Goal: Task Accomplishment & Management: Manage account settings

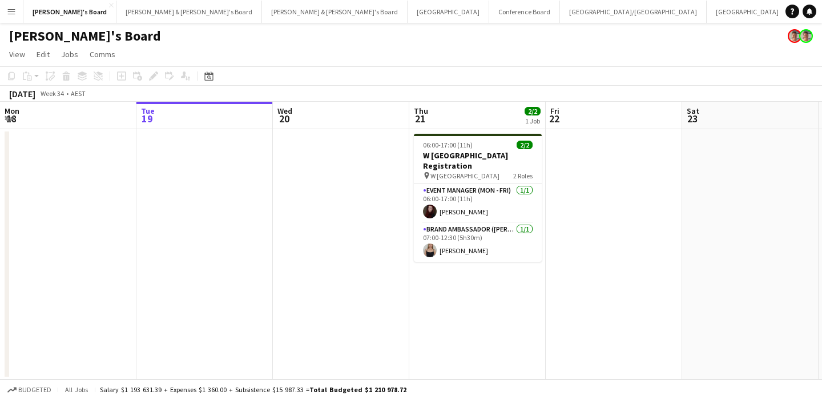
click at [795, 174] on app-date-cell at bounding box center [750, 254] width 136 height 250
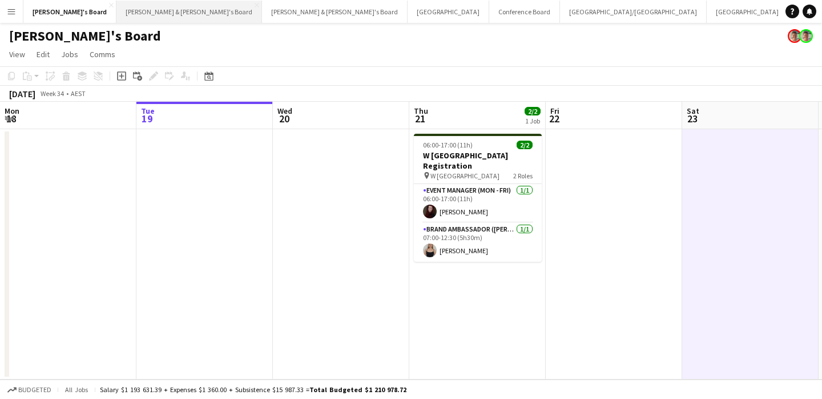
click at [116, 16] on button "[PERSON_NAME] & [PERSON_NAME]'s Board Close" at bounding box center [189, 12] width 146 height 22
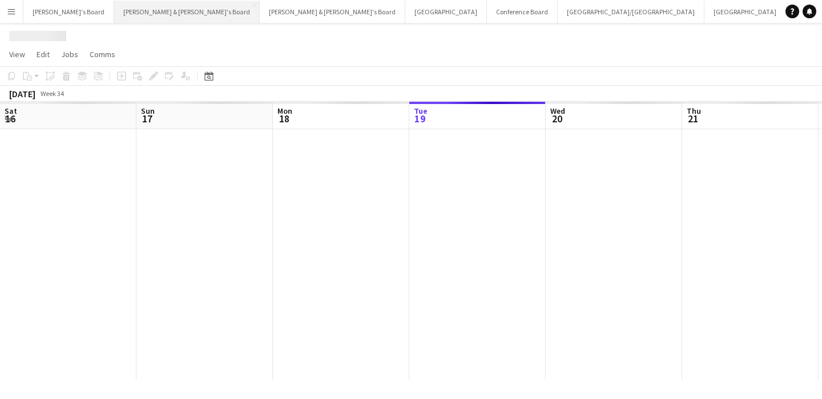
scroll to position [0, 273]
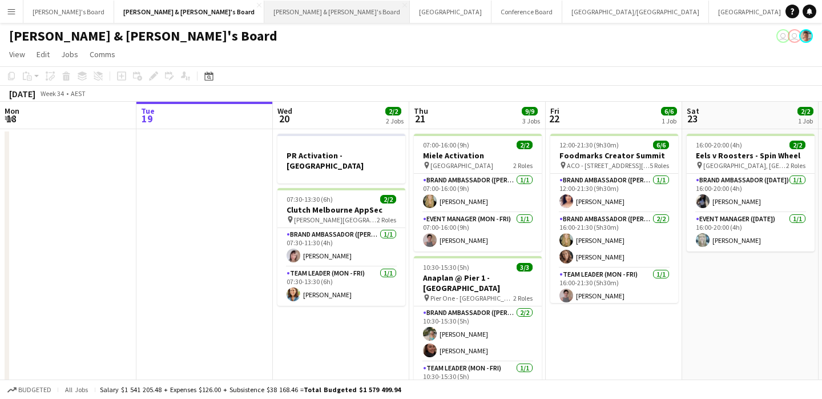
click at [264, 13] on button "[PERSON_NAME] & [PERSON_NAME]'s Board Close" at bounding box center [337, 12] width 146 height 22
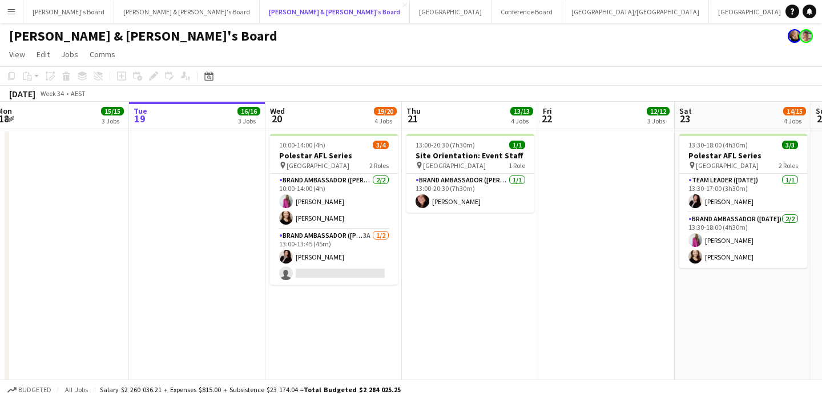
scroll to position [0, 281]
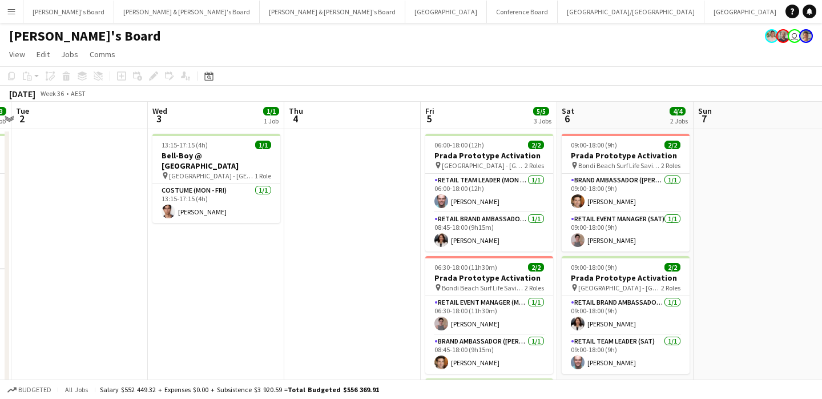
scroll to position [0, 413]
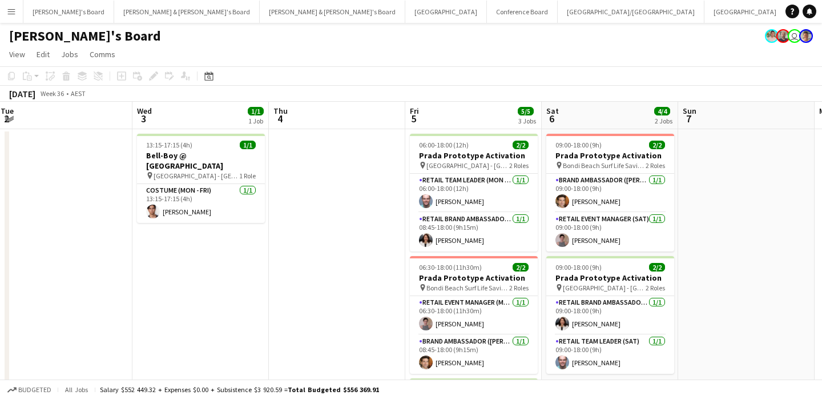
click at [30, 203] on app-date-cell at bounding box center [64, 321] width 136 height 384
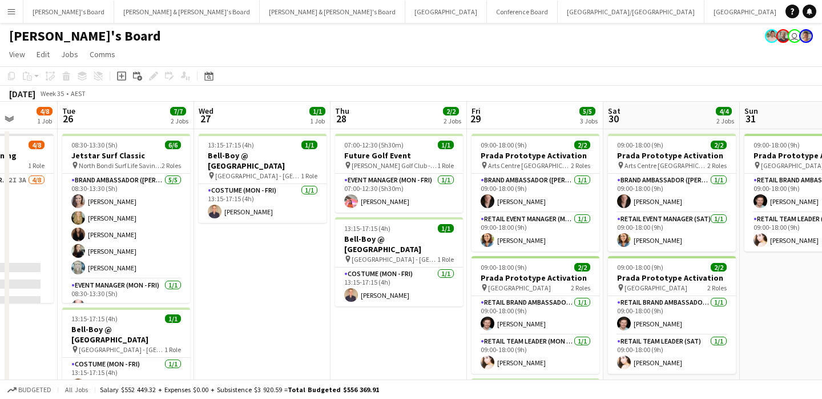
scroll to position [0, 257]
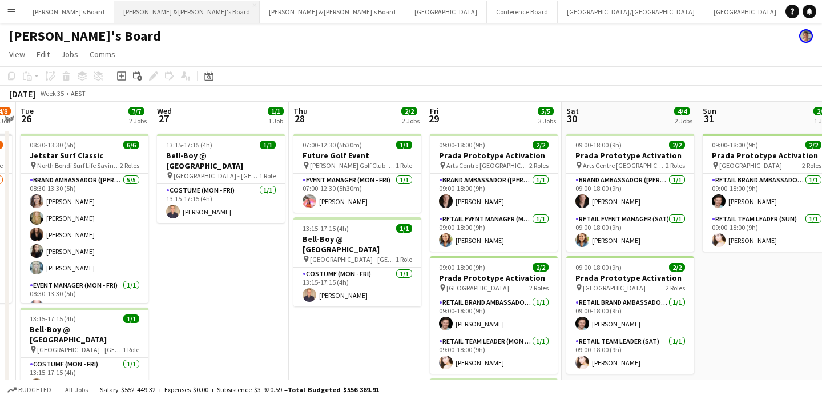
click at [126, 13] on button "[PERSON_NAME] & [PERSON_NAME]'s Board Close" at bounding box center [187, 12] width 146 height 22
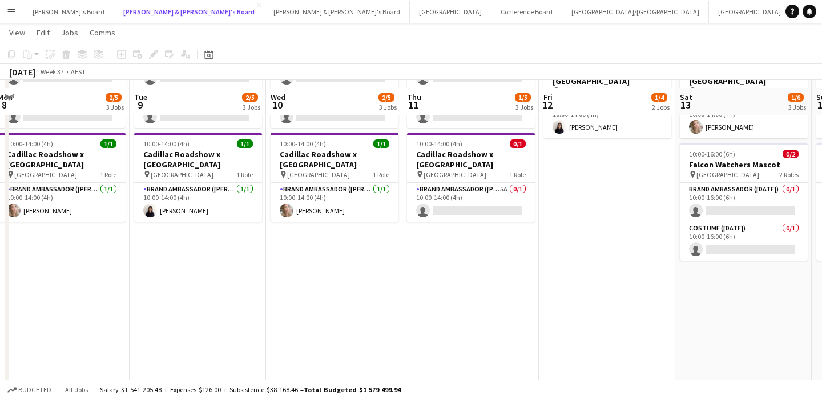
scroll to position [232, 0]
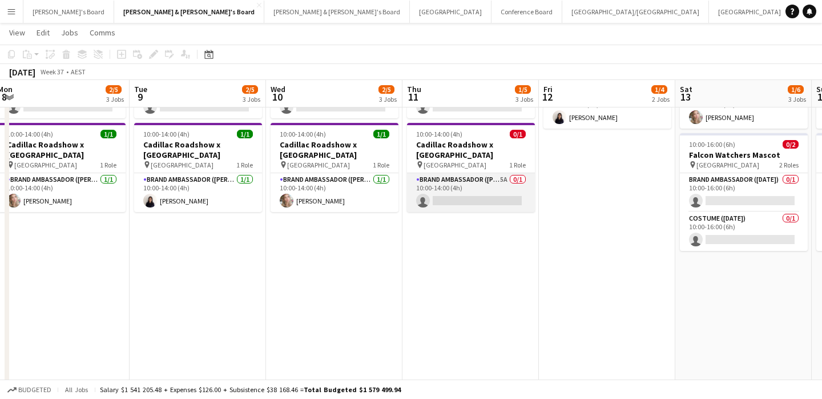
click at [465, 202] on app-card-role "Brand Ambassador (Mon - Fri) 5A 0/1 10:00-14:00 (4h) single-neutral-actions" at bounding box center [471, 192] width 128 height 39
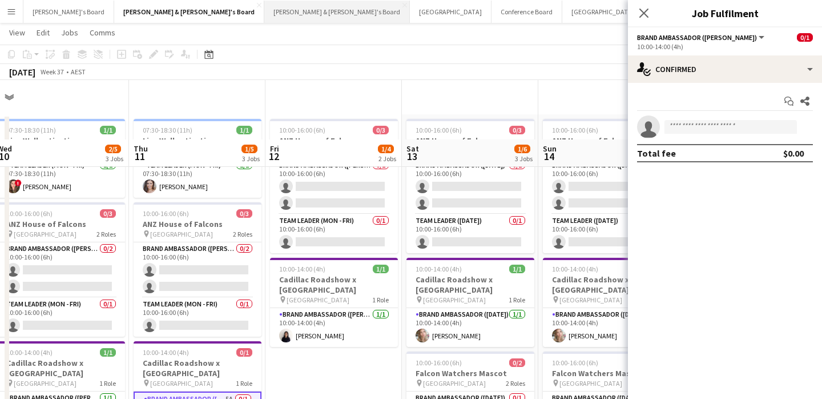
scroll to position [0, 0]
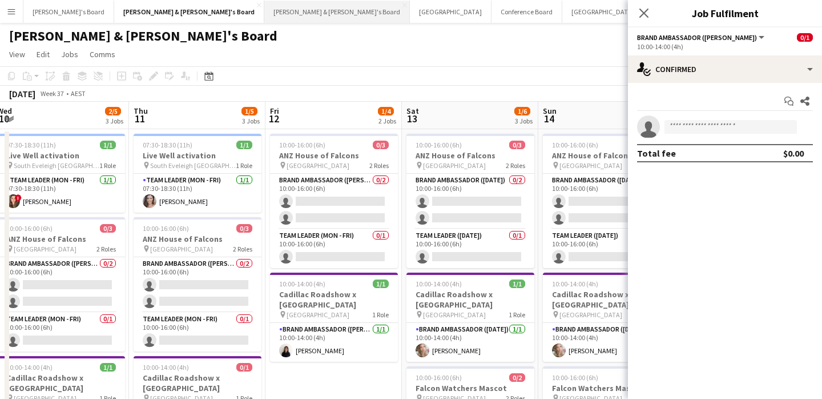
click at [264, 14] on button "[PERSON_NAME] & [PERSON_NAME]'s Board Close" at bounding box center [337, 12] width 146 height 22
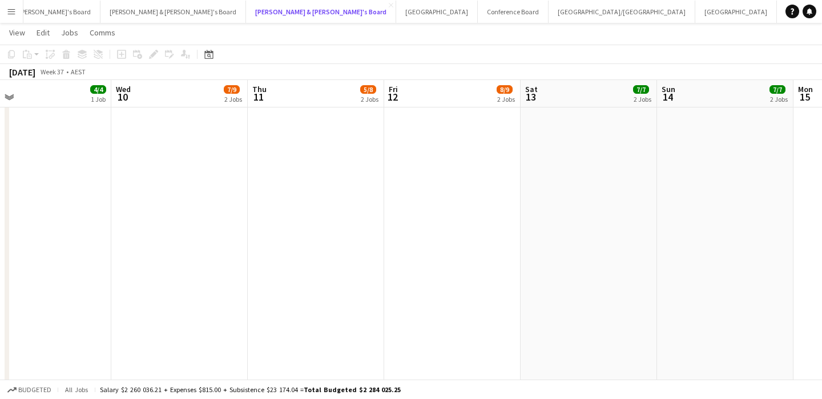
scroll to position [0, 12]
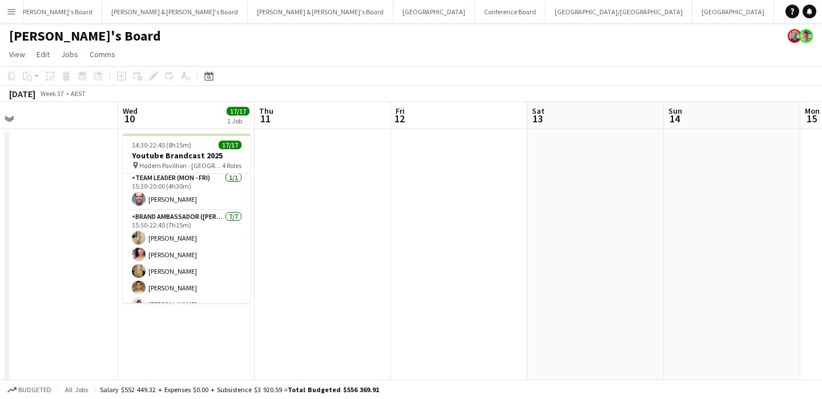
scroll to position [242, 0]
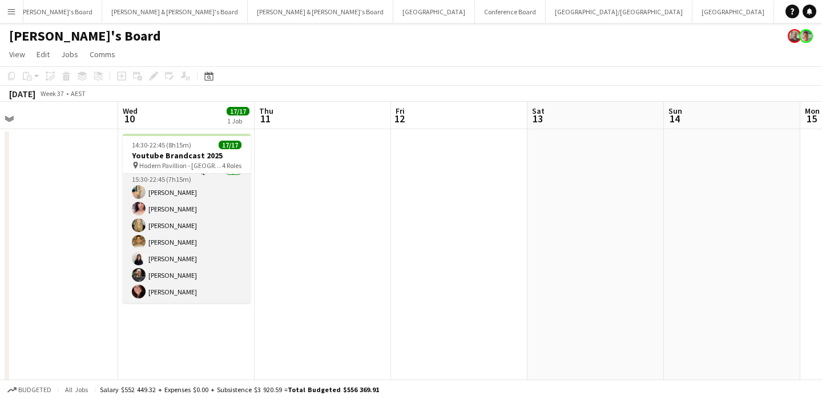
click at [158, 276] on app-card-role "Brand Ambassador ([PERSON_NAME]) [DATE] 15:30-22:45 (7h15m) [PERSON_NAME] [PERS…" at bounding box center [187, 233] width 128 height 138
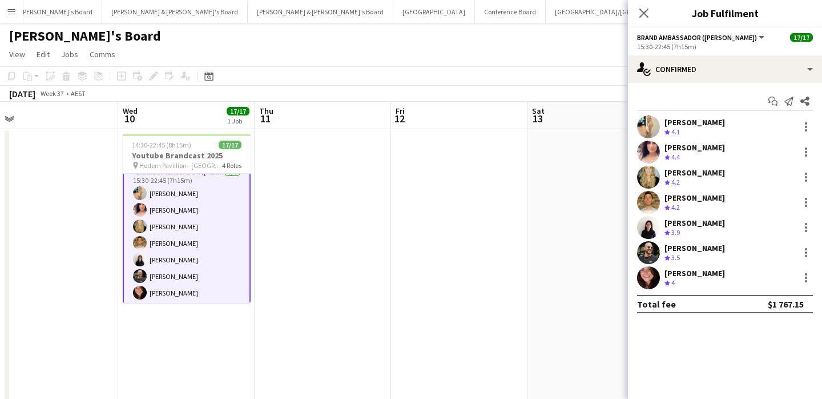
scroll to position [243, 0]
click at [678, 228] on span "3.9" at bounding box center [675, 232] width 9 height 9
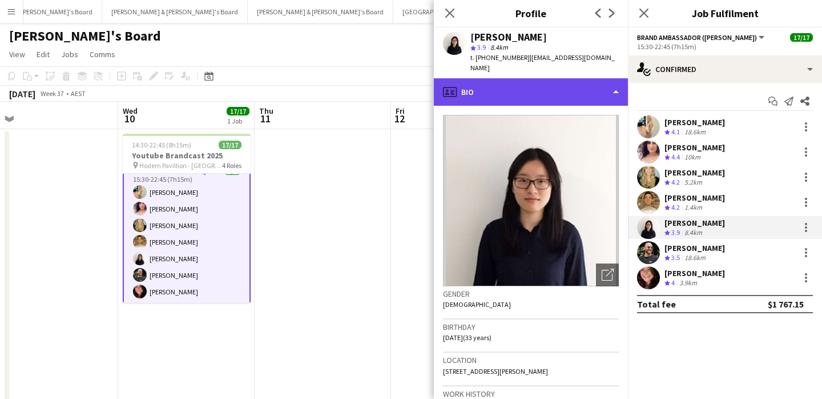
click at [529, 87] on div "profile Bio" at bounding box center [531, 91] width 194 height 27
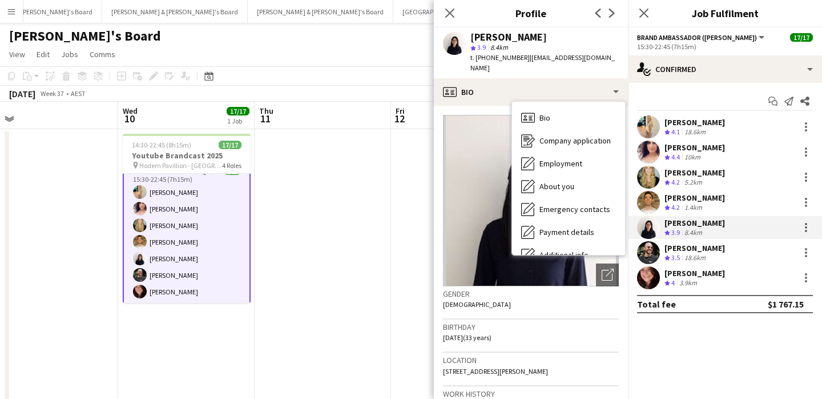
click at [475, 10] on button "Conference Board Close" at bounding box center [510, 12] width 71 height 22
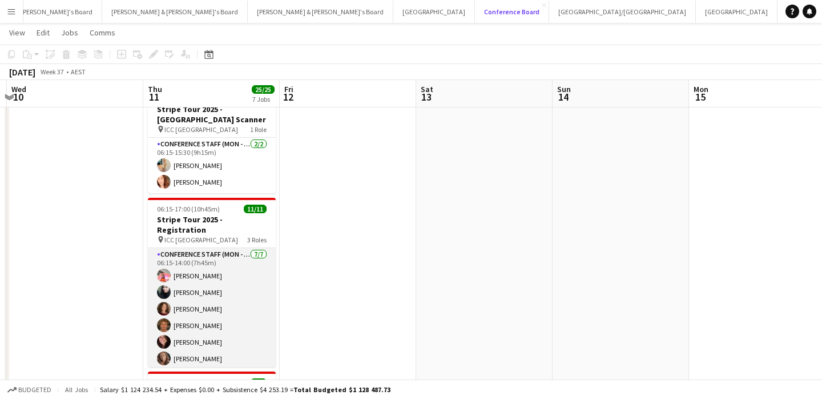
scroll to position [0, 404]
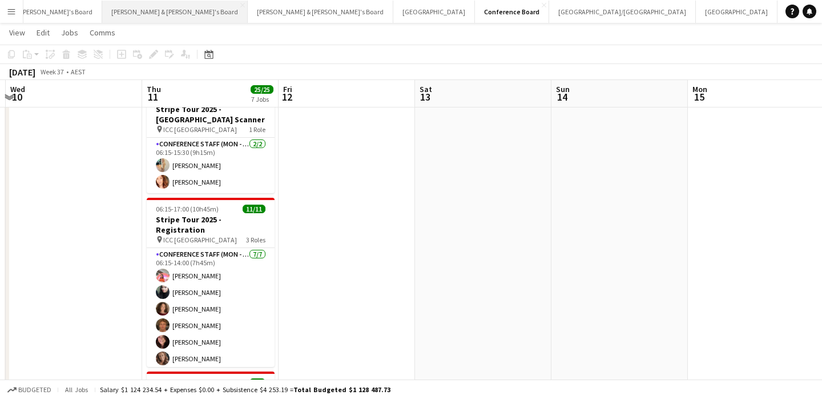
click at [113, 15] on button "[PERSON_NAME] & [PERSON_NAME]'s Board Close" at bounding box center [175, 12] width 146 height 22
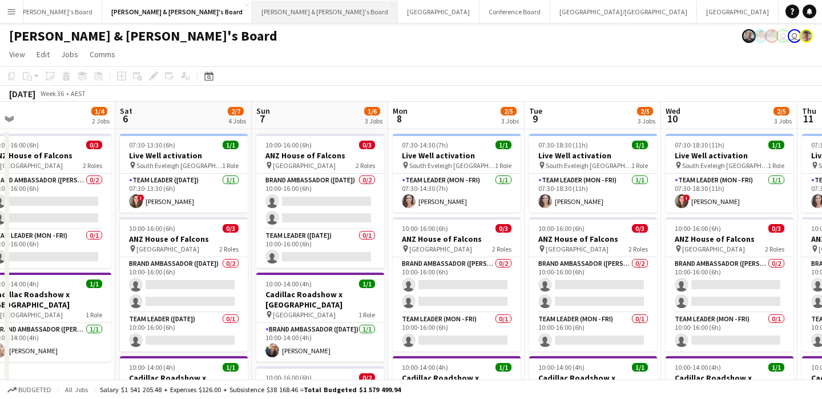
click at [252, 14] on button "[PERSON_NAME] & [PERSON_NAME]'s Board Close" at bounding box center [325, 12] width 146 height 22
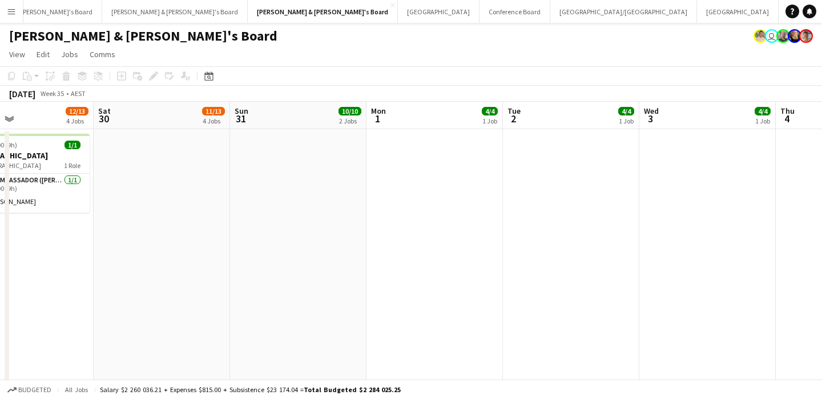
scroll to position [0, 474]
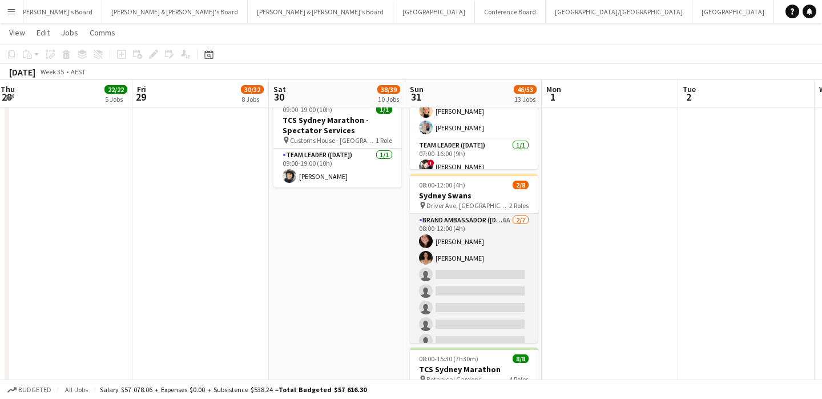
scroll to position [1307, 0]
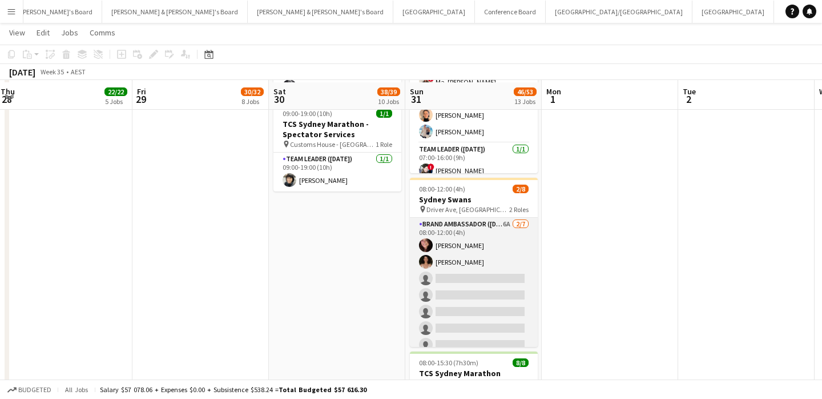
click at [508, 240] on app-card-role "Brand Ambassador ([DATE]) 6A [DATE] 08:00-12:00 (4h) [PERSON_NAME] [PERSON_NAME…" at bounding box center [474, 287] width 128 height 138
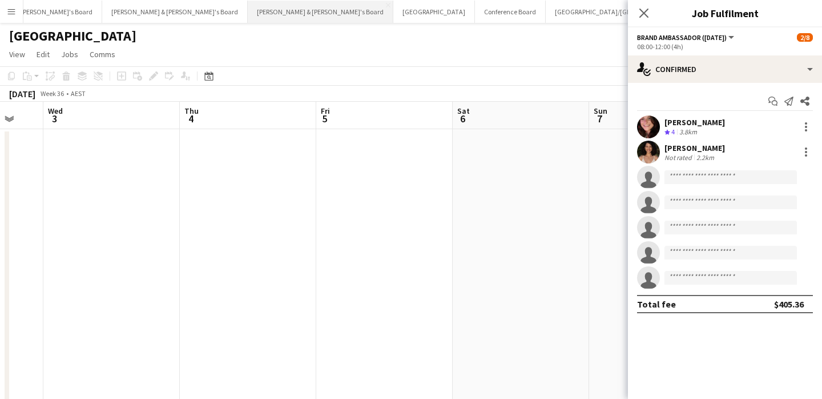
scroll to position [0, 13]
click at [11, 13] on app-icon "Menu" at bounding box center [11, 11] width 9 height 9
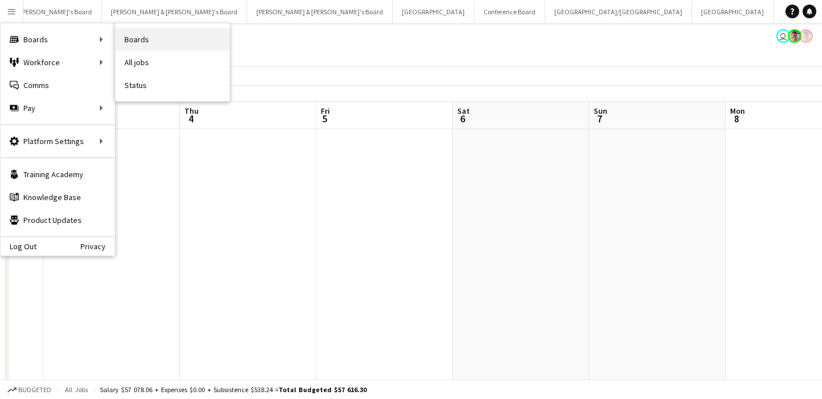
click at [133, 42] on link "Boards" at bounding box center [172, 39] width 114 height 23
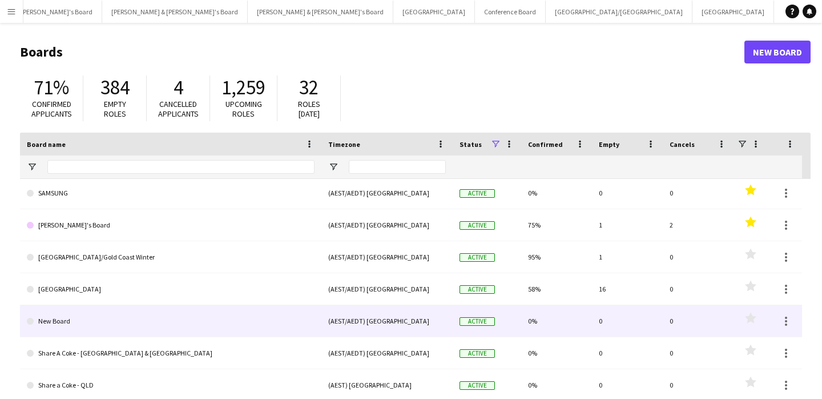
scroll to position [203, 0]
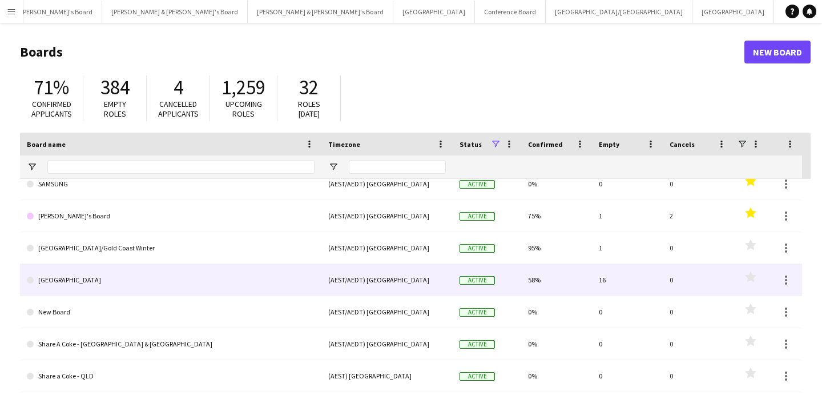
click at [80, 272] on link "[GEOGRAPHIC_DATA]" at bounding box center [171, 280] width 288 height 32
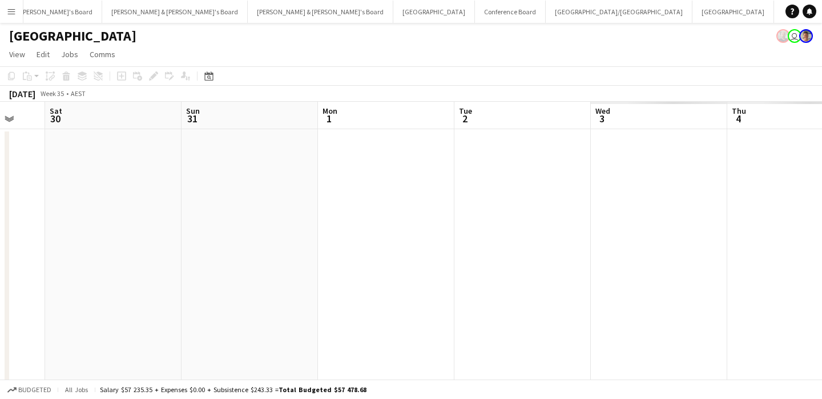
scroll to position [0, 550]
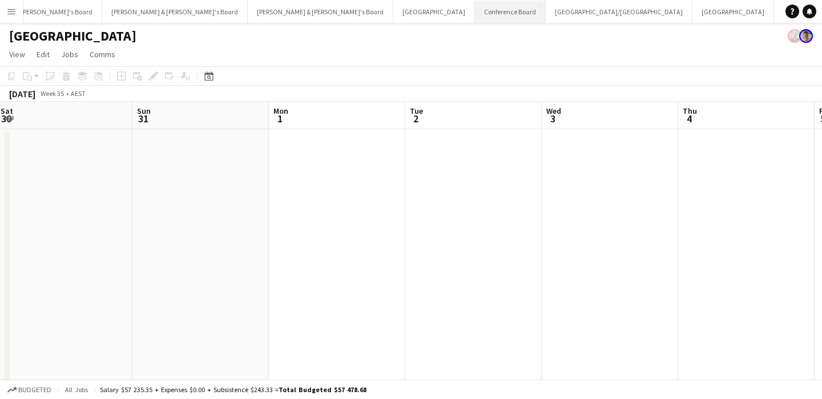
click at [475, 7] on button "Conference Board Close" at bounding box center [510, 12] width 71 height 22
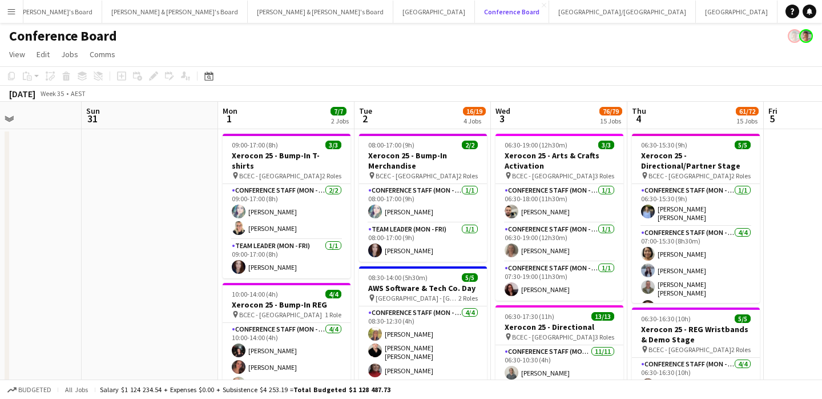
scroll to position [0, 335]
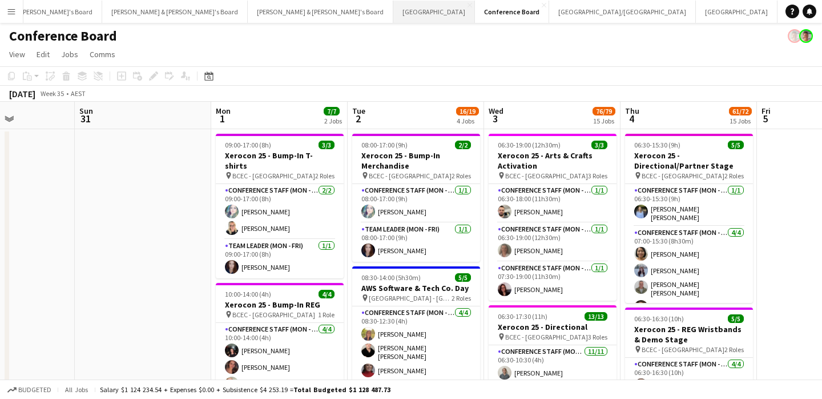
click at [393, 11] on button "Perth Close" at bounding box center [434, 12] width 82 height 22
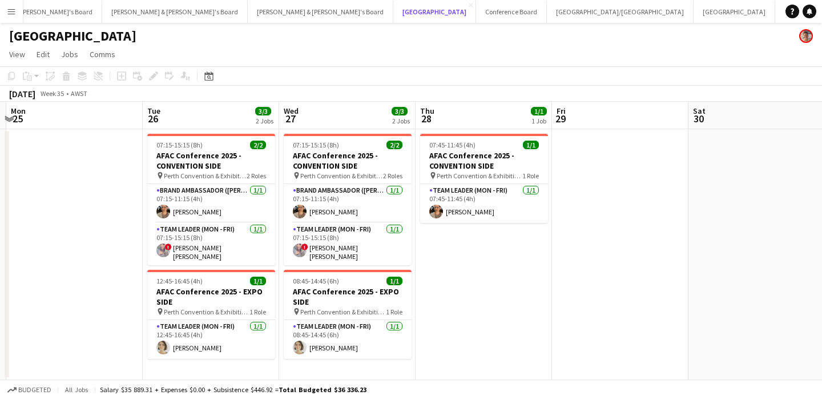
scroll to position [0, 413]
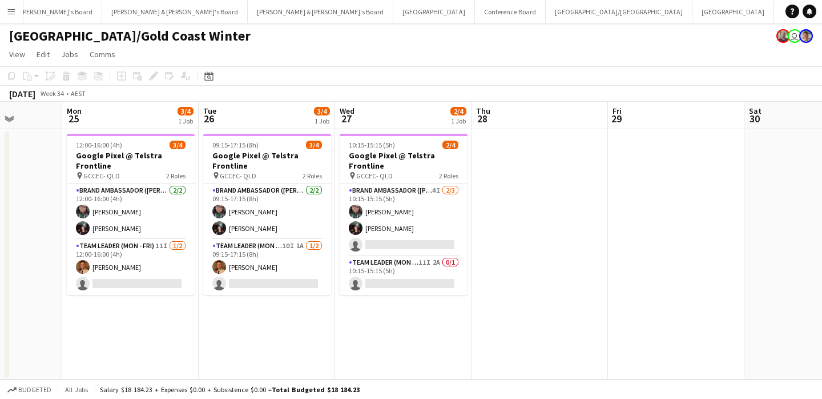
scroll to position [0, 402]
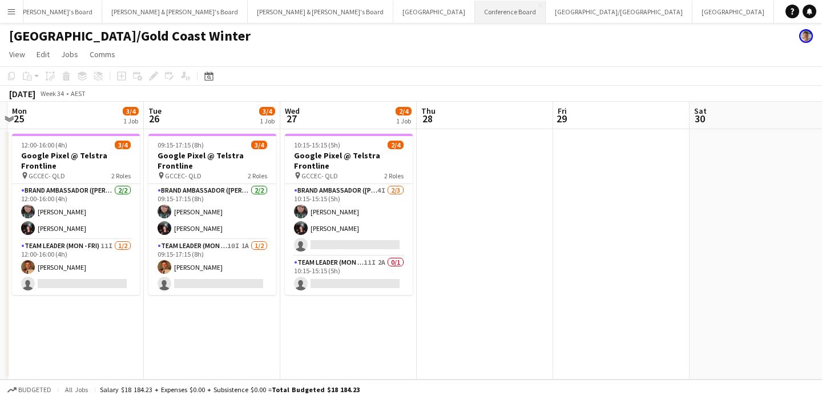
click at [475, 11] on button "Conference Board Close" at bounding box center [510, 12] width 71 height 22
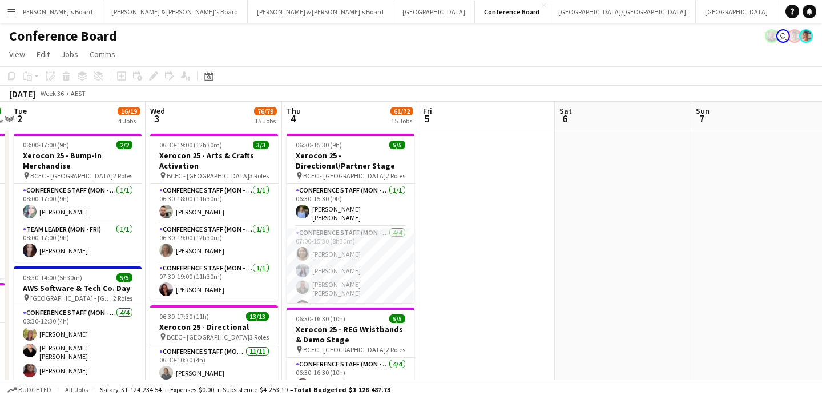
click at [13, 10] on app-icon "Menu" at bounding box center [11, 11] width 9 height 9
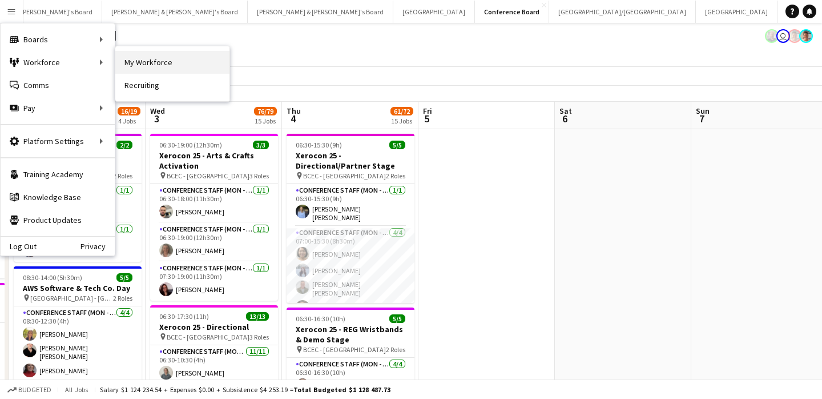
click at [147, 63] on link "My Workforce" at bounding box center [172, 62] width 114 height 23
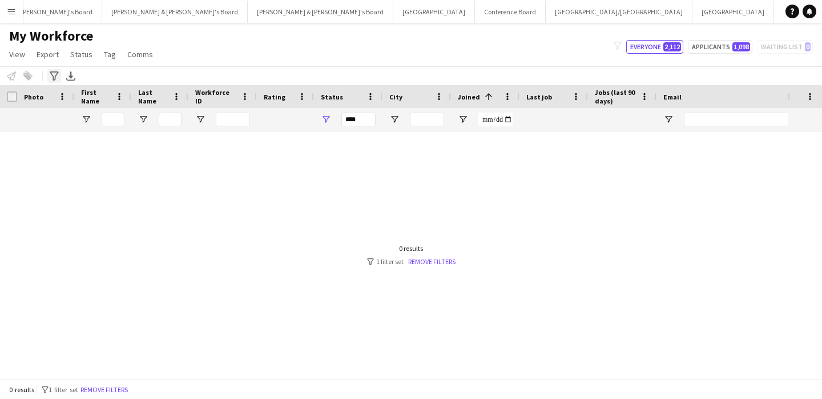
click at [55, 79] on icon "Advanced filters" at bounding box center [54, 75] width 9 height 9
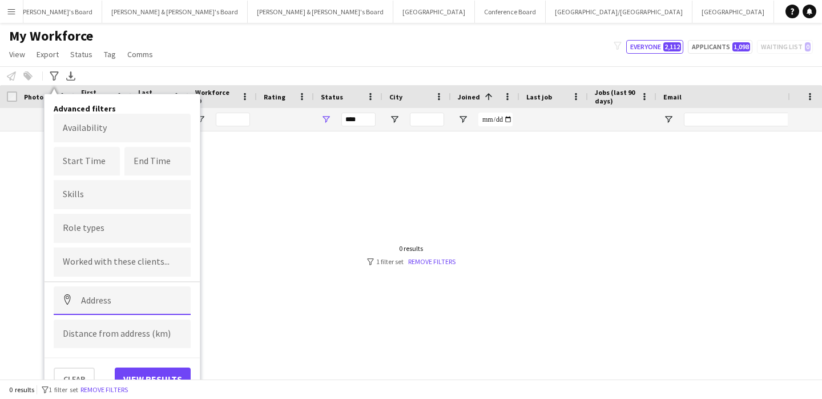
click at [135, 308] on input at bounding box center [122, 300] width 137 height 29
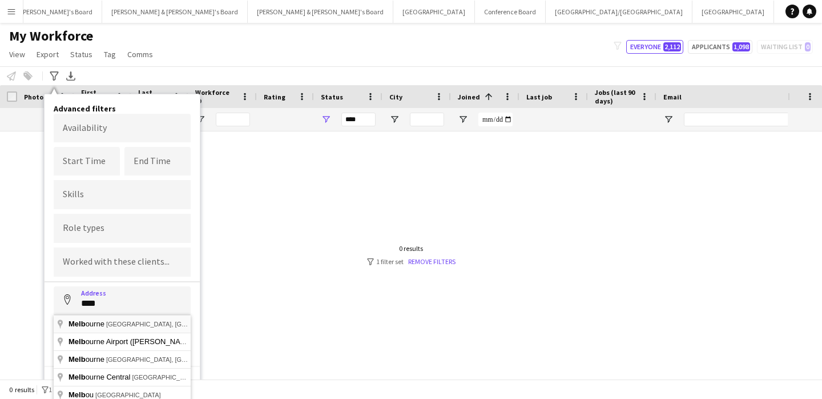
type input "**********"
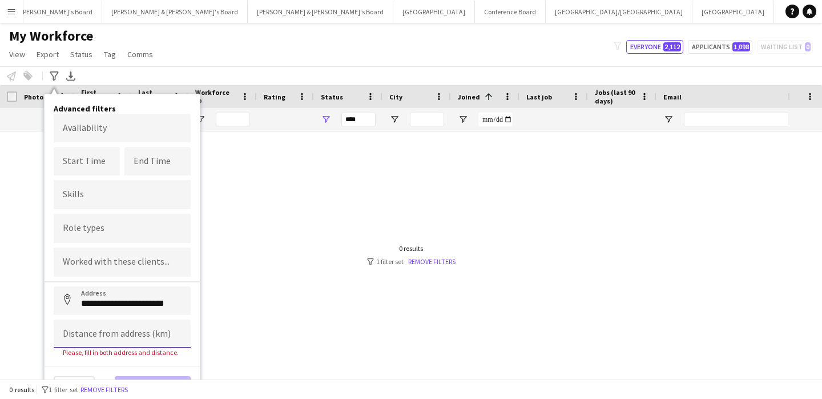
click at [96, 335] on input at bounding box center [122, 333] width 137 height 29
type input "******"
click button "Address" at bounding box center [67, 299] width 27 height 27
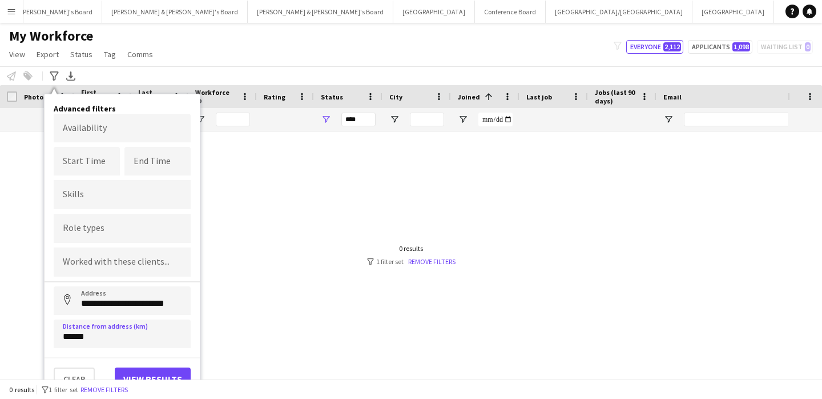
type input "**********"
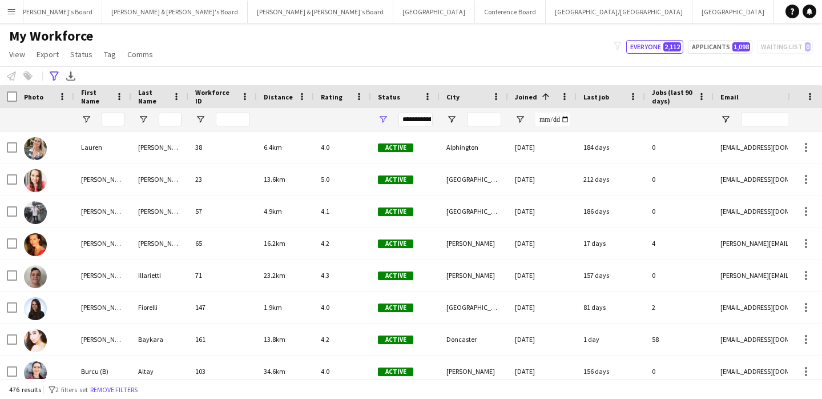
click at [333, 97] on span "Rating" at bounding box center [332, 96] width 22 height 9
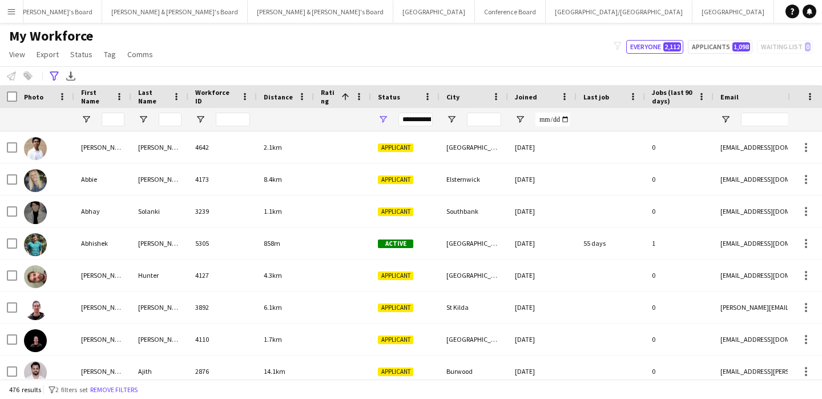
click at [333, 97] on span "Rating" at bounding box center [329, 96] width 16 height 17
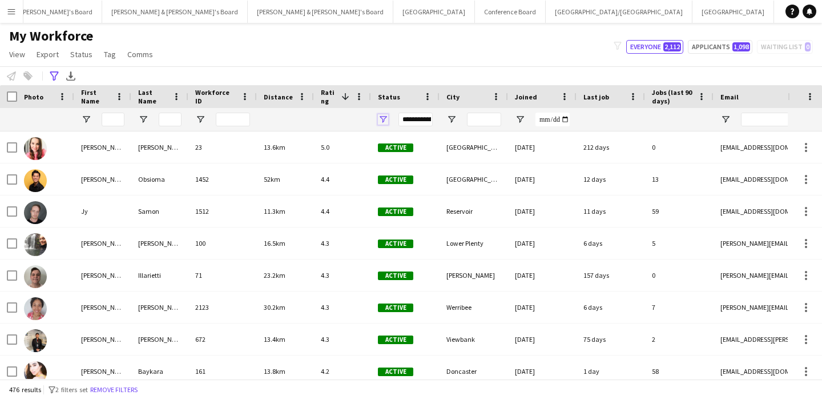
click at [381, 119] on span "Open Filter Menu" at bounding box center [383, 119] width 10 height 10
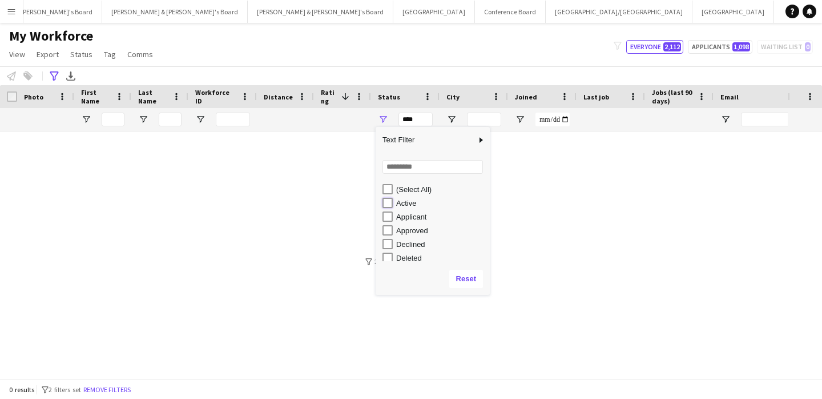
type input "**********"
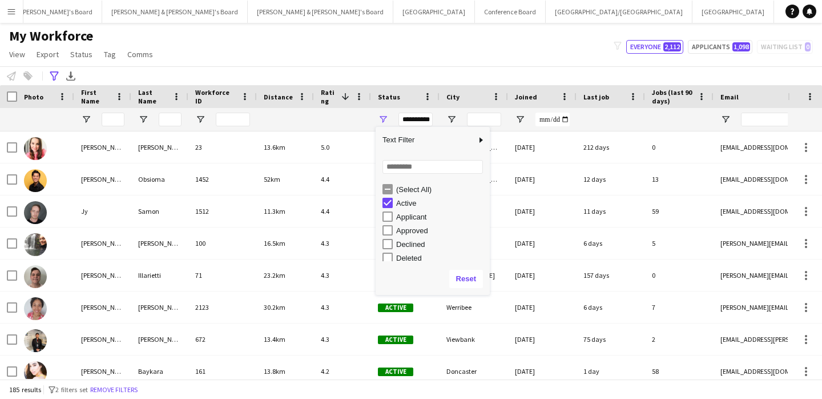
click at [388, 73] on div "**********" at bounding box center [411, 75] width 822 height 19
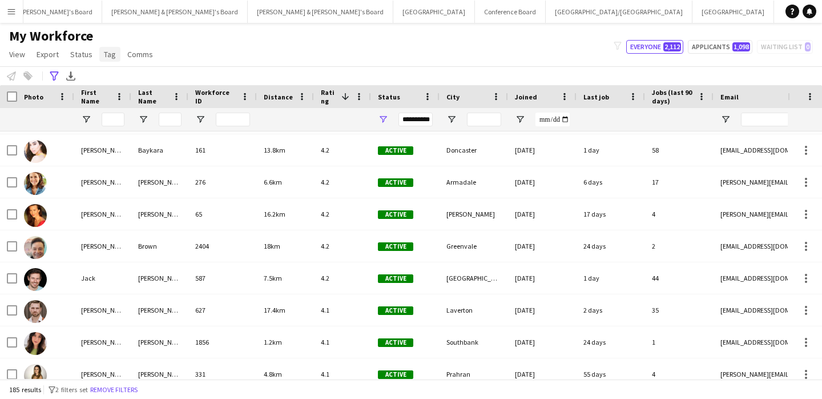
click at [107, 54] on span "Tag" at bounding box center [110, 54] width 12 height 10
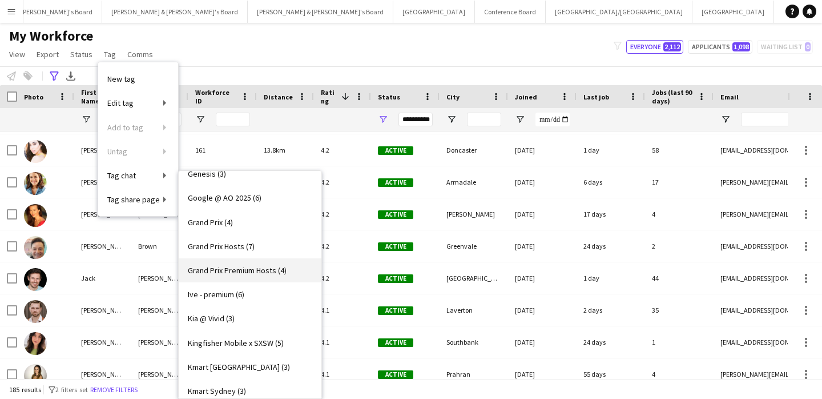
scroll to position [852, 0]
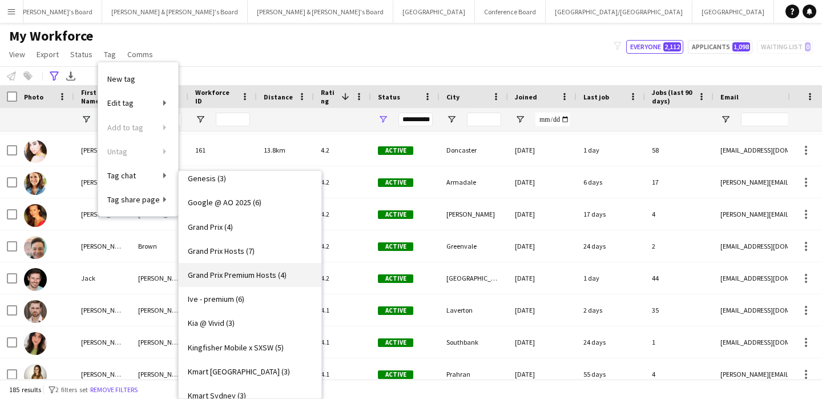
click at [210, 278] on span "Grand Prix Premium Hosts (4)" at bounding box center [237, 274] width 99 height 10
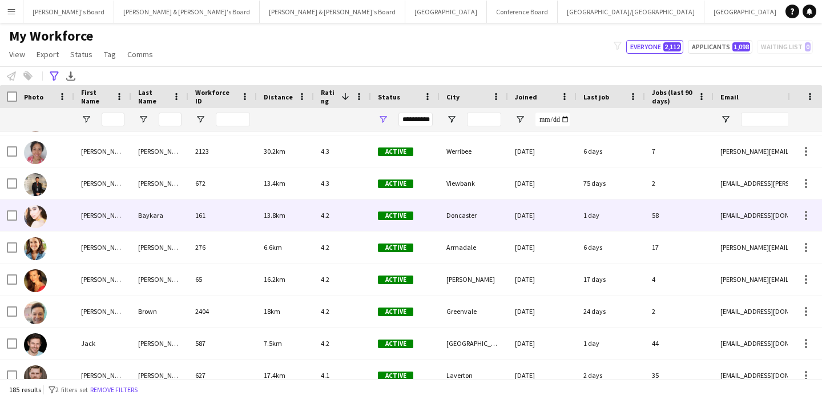
scroll to position [170, 0]
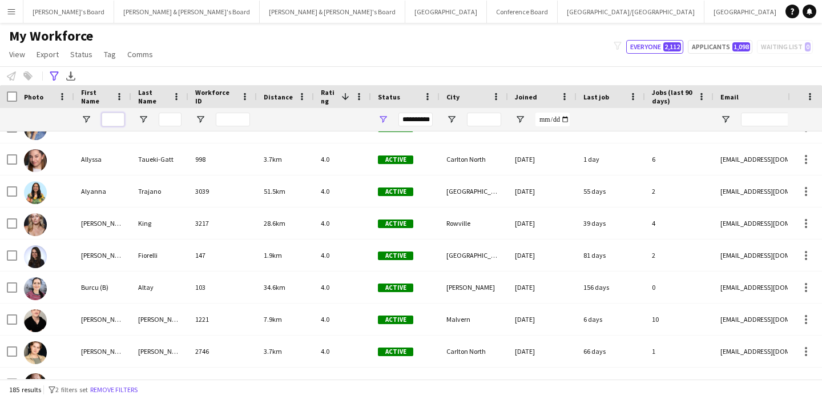
click at [111, 114] on input "First Name Filter Input" at bounding box center [113, 119] width 23 height 14
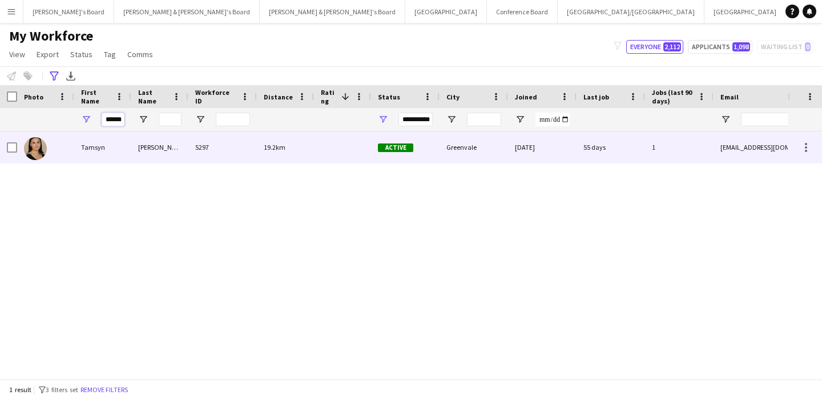
type input "******"
click at [90, 149] on div "Tamsyn" at bounding box center [102, 146] width 57 height 31
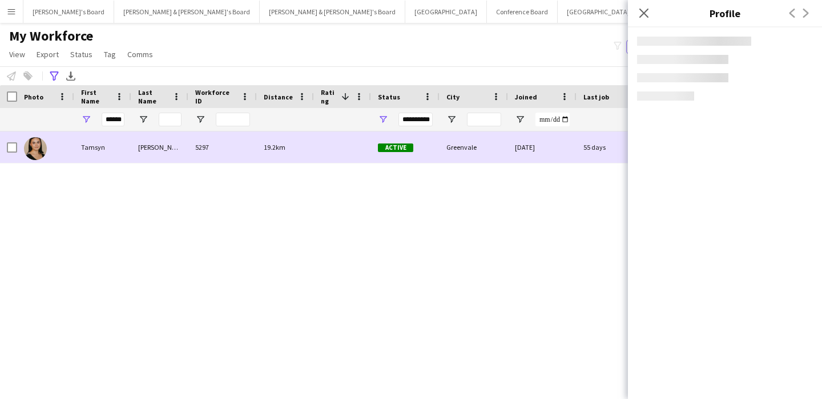
click at [121, 144] on div "Tamsyn" at bounding box center [102, 146] width 57 height 31
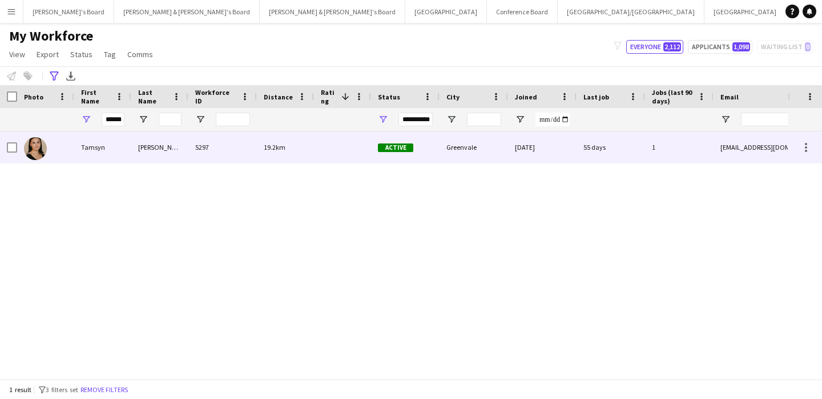
click at [72, 151] on div at bounding box center [45, 146] width 57 height 31
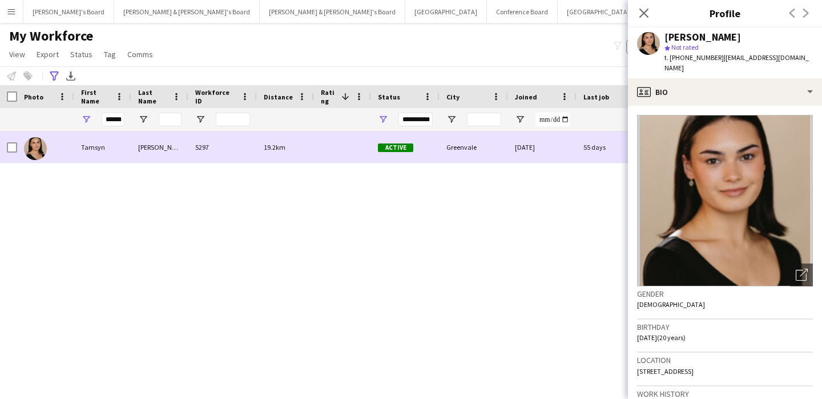
click at [42, 154] on img at bounding box center [35, 148] width 23 height 23
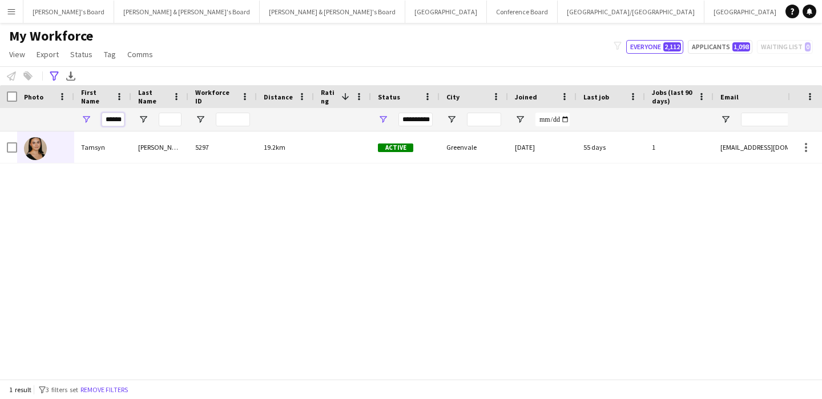
click at [119, 122] on input "******" at bounding box center [113, 119] width 23 height 14
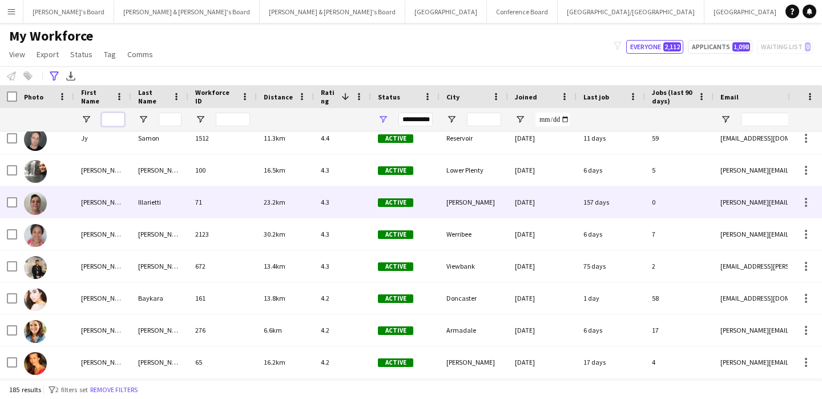
scroll to position [119, 0]
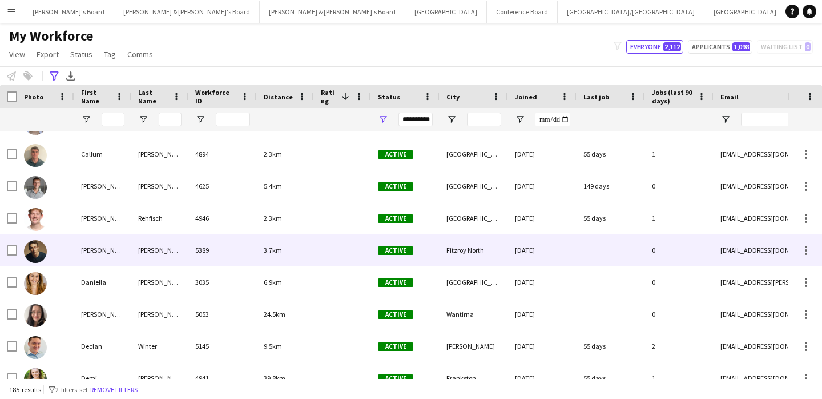
click at [116, 247] on div "[PERSON_NAME]" at bounding box center [102, 249] width 57 height 31
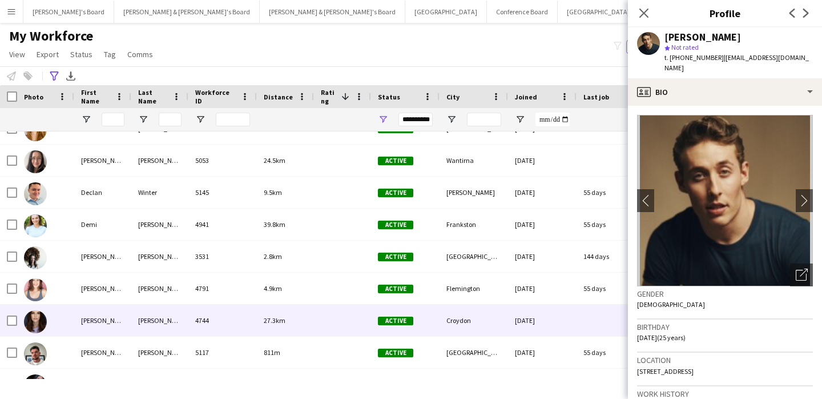
click at [72, 321] on div at bounding box center [45, 319] width 57 height 31
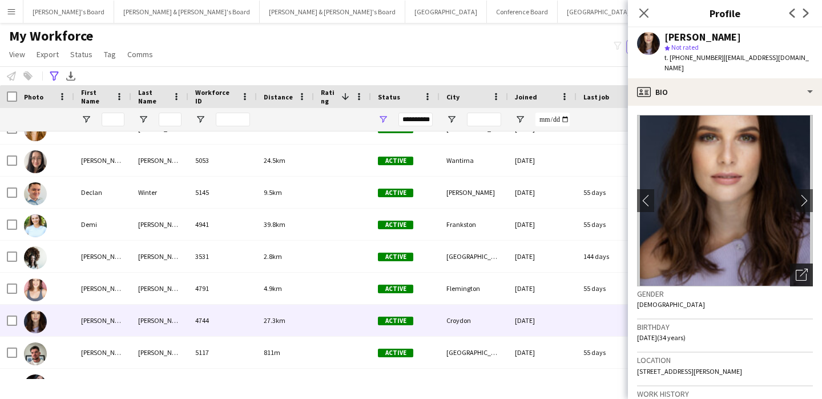
click at [799, 270] on div "Open photos pop-in" at bounding box center [801, 274] width 23 height 23
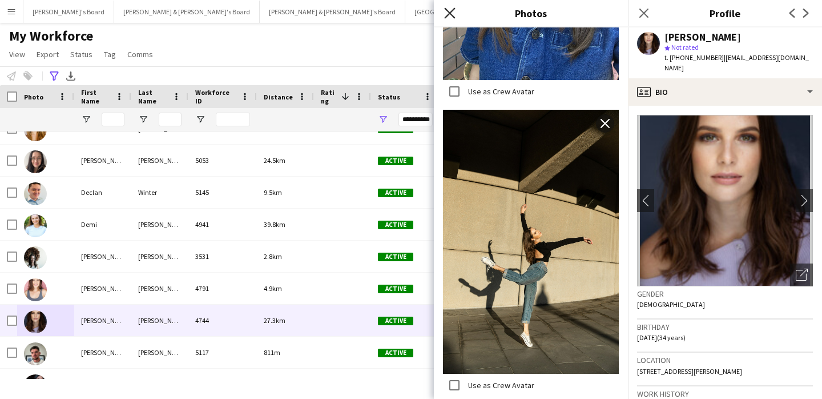
click at [451, 9] on icon "Close pop-in" at bounding box center [449, 12] width 11 height 11
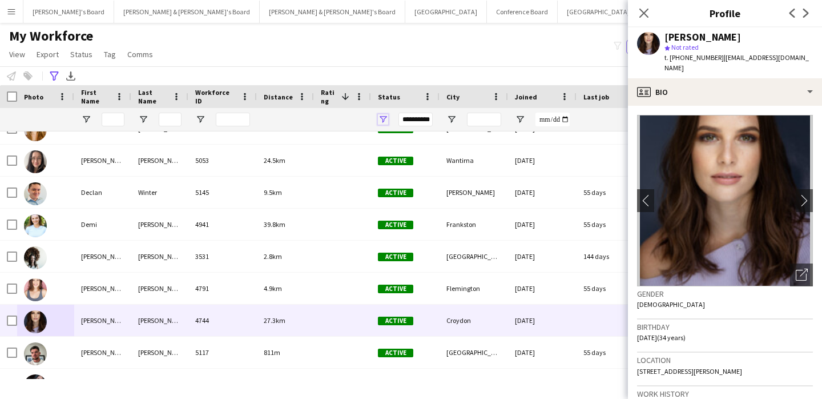
click at [384, 118] on span "Open Filter Menu" at bounding box center [383, 119] width 10 height 10
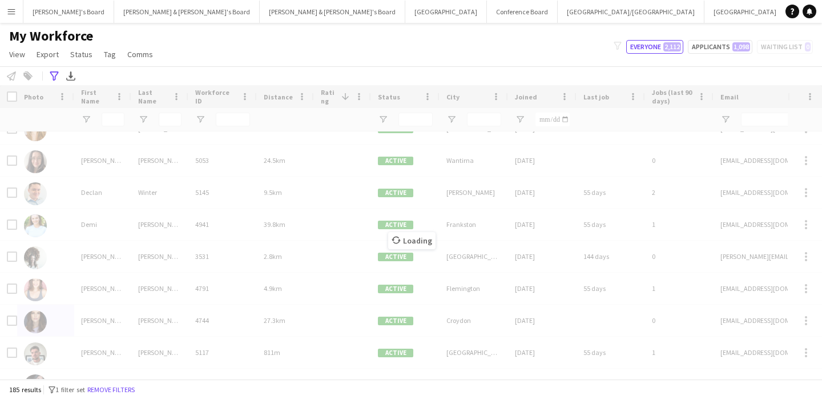
drag, startPoint x: 111, startPoint y: 115, endPoint x: 112, endPoint y: 122, distance: 6.4
click at [112, 115] on div "Loading" at bounding box center [411, 231] width 822 height 293
drag, startPoint x: 114, startPoint y: 116, endPoint x: 107, endPoint y: 139, distance: 23.7
click at [112, 121] on div "Loading" at bounding box center [411, 231] width 822 height 293
click at [103, 115] on div "Loading" at bounding box center [411, 231] width 822 height 293
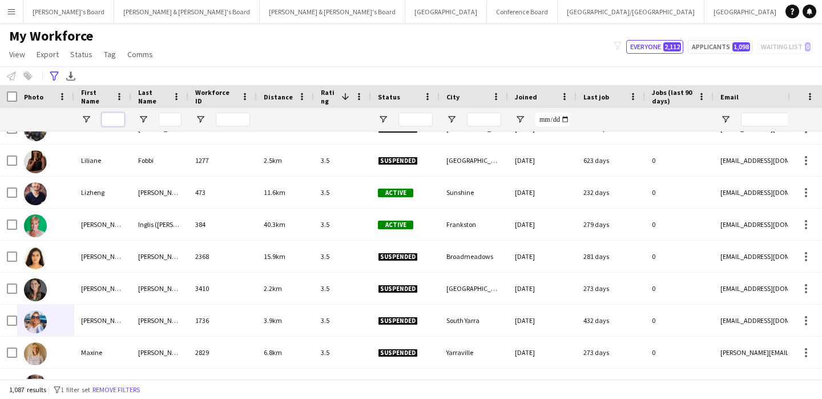
click at [117, 120] on input "First Name Filter Input" at bounding box center [113, 119] width 23 height 14
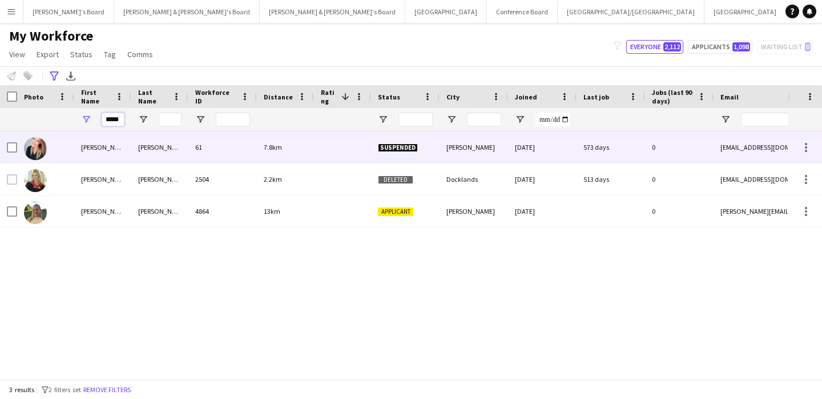
type input "*****"
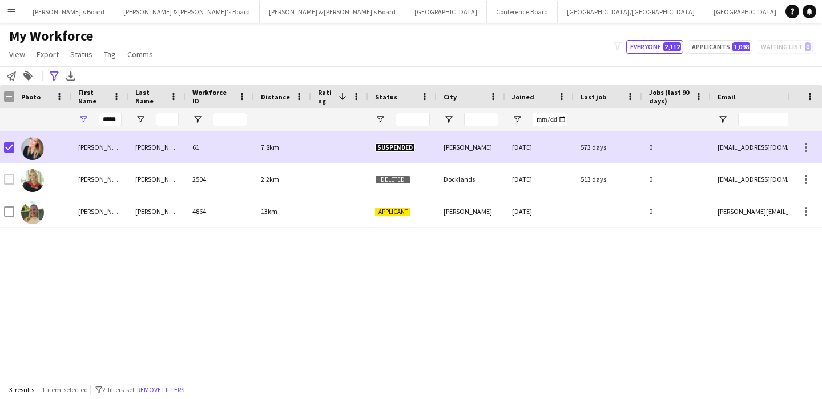
click at [558, 145] on div "[DATE]" at bounding box center [539, 146] width 69 height 31
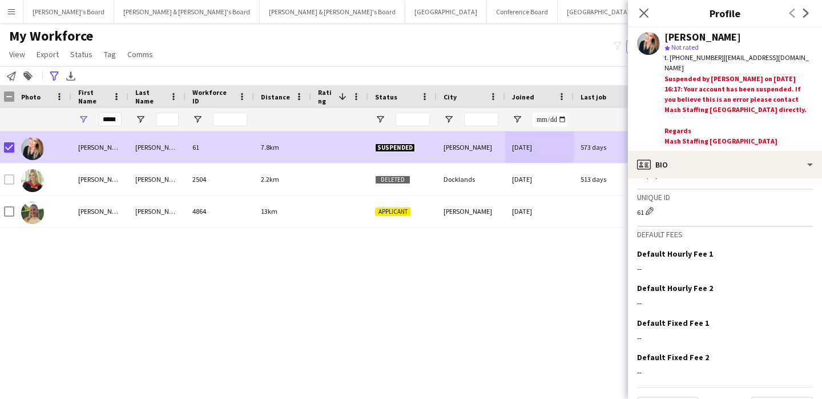
scroll to position [641, 0]
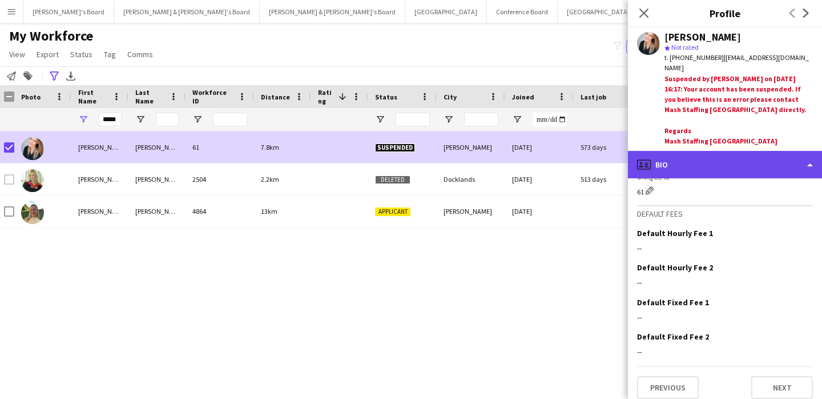
click at [685, 158] on div "profile Bio" at bounding box center [725, 164] width 194 height 27
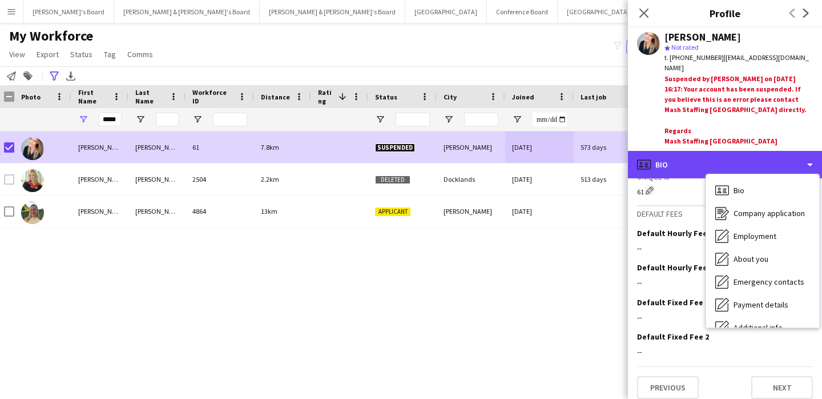
scroll to position [84, 0]
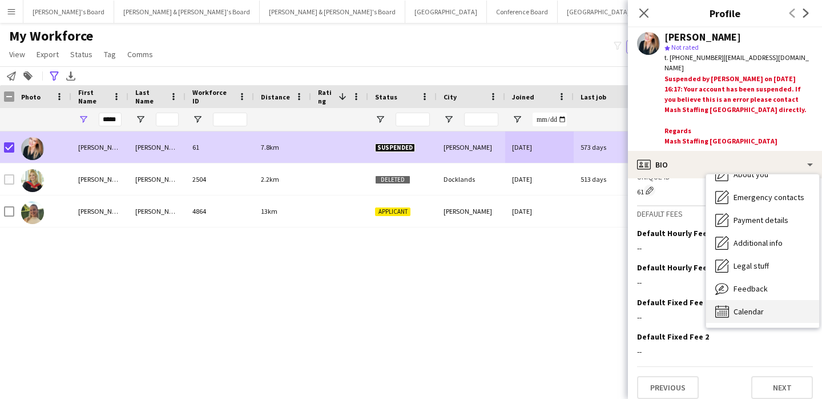
click at [751, 309] on div "Calendar Calendar" at bounding box center [762, 311] width 113 height 23
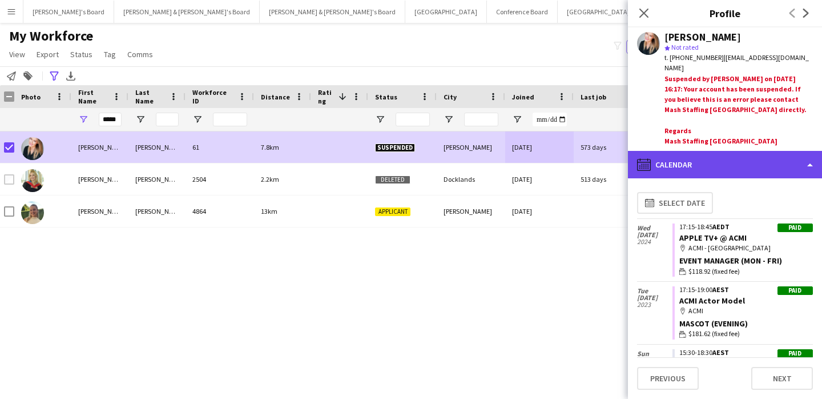
click at [723, 151] on div "calendar-full Calendar" at bounding box center [725, 164] width 194 height 27
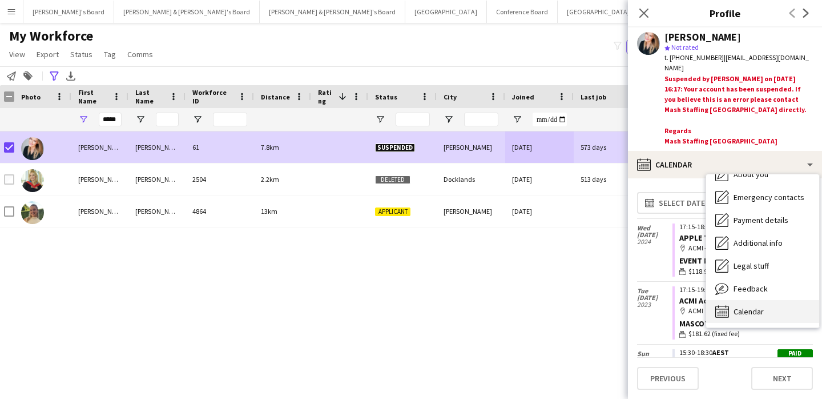
click at [756, 306] on span "Calendar" at bounding box center [749, 311] width 30 height 10
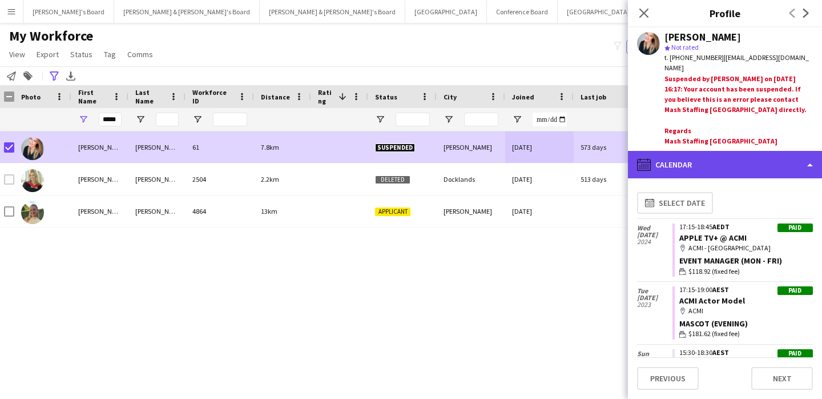
click at [707, 165] on div "calendar-full Calendar" at bounding box center [725, 164] width 194 height 27
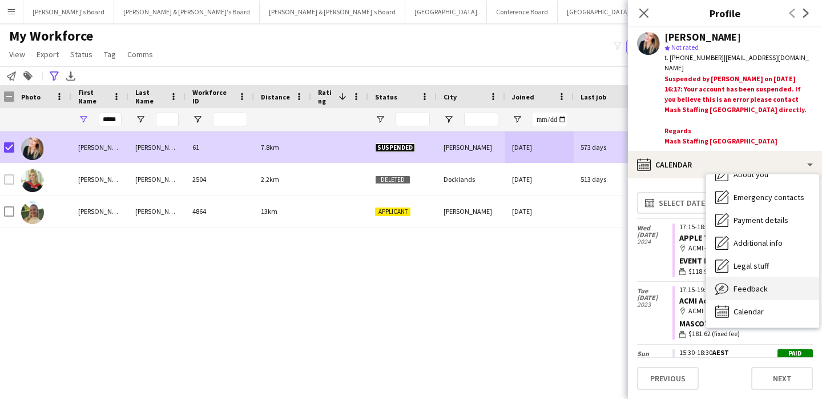
click at [792, 280] on div "Feedback Feedback" at bounding box center [762, 288] width 113 height 23
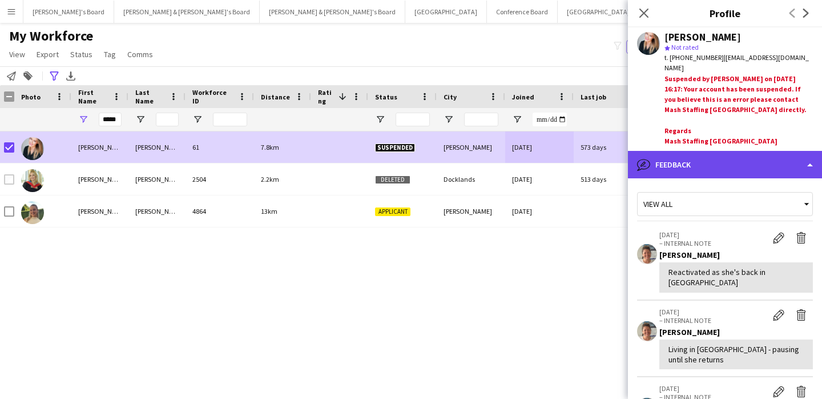
click at [703, 159] on div "bubble-pencil Feedback" at bounding box center [725, 164] width 194 height 27
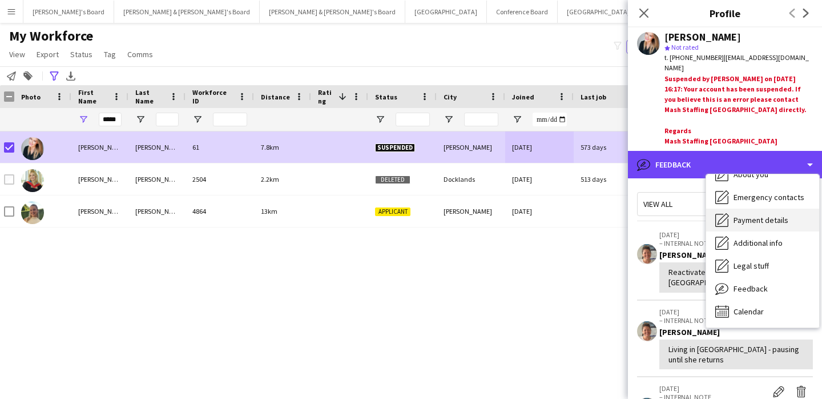
scroll to position [235, 0]
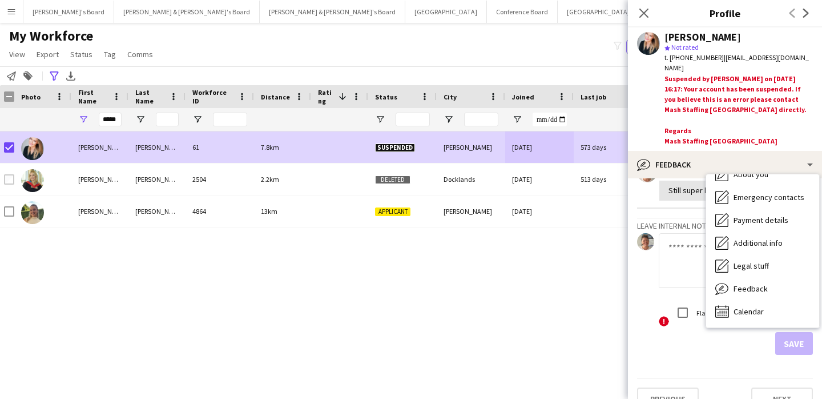
click at [690, 244] on textarea at bounding box center [736, 260] width 154 height 54
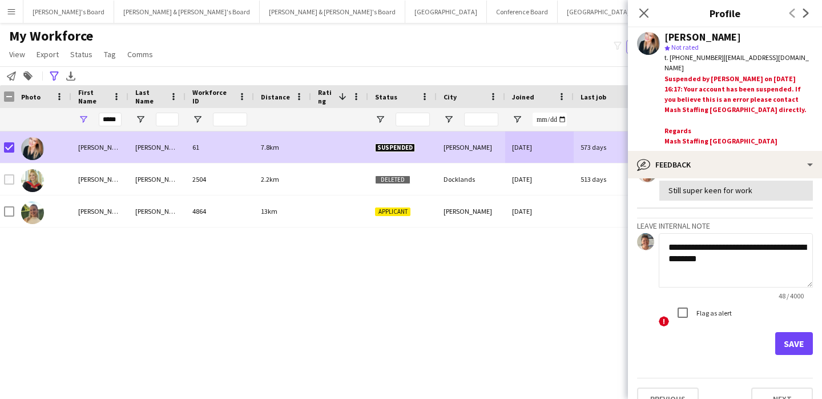
type textarea "**********"
click at [790, 332] on button "Save" at bounding box center [794, 343] width 38 height 23
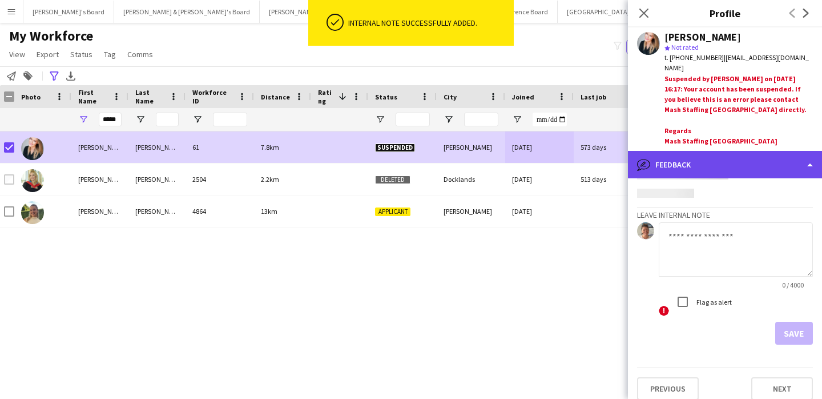
click at [699, 151] on div "bubble-pencil Feedback" at bounding box center [725, 164] width 194 height 27
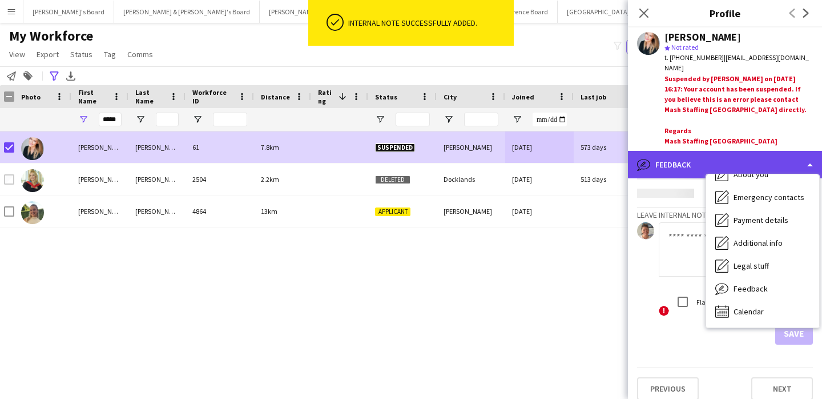
scroll to position [312, 0]
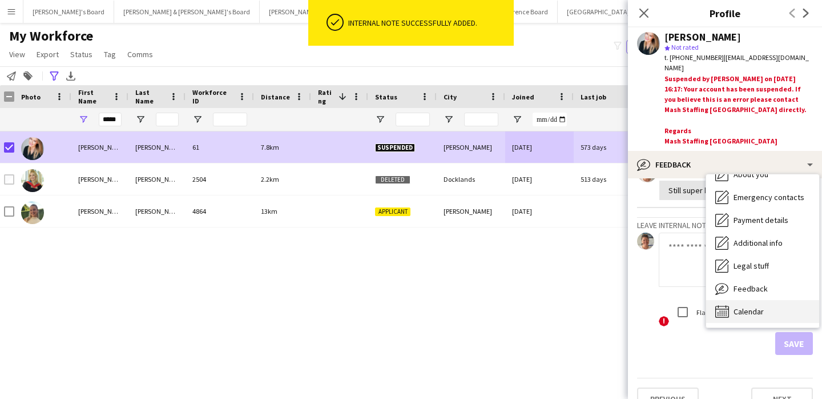
click at [739, 306] on span "Calendar" at bounding box center [749, 311] width 30 height 10
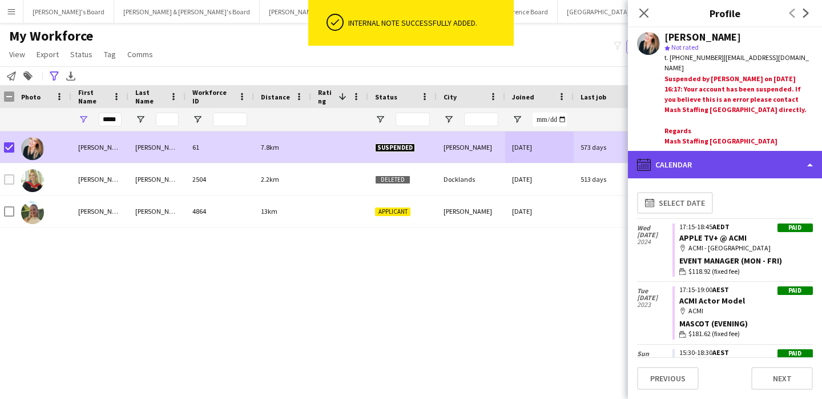
click at [685, 153] on div "calendar-full Calendar" at bounding box center [725, 164] width 194 height 27
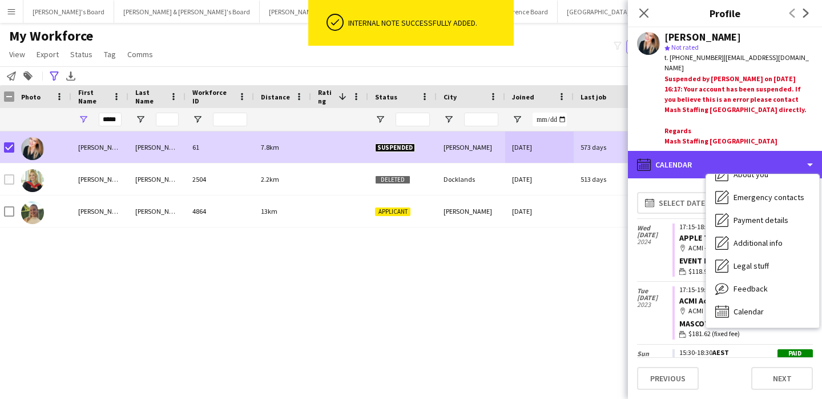
scroll to position [0, 0]
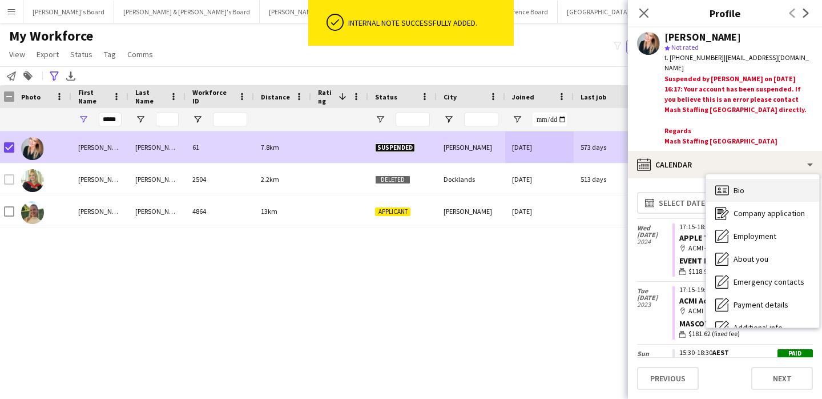
click at [739, 185] on span "Bio" at bounding box center [739, 190] width 11 height 10
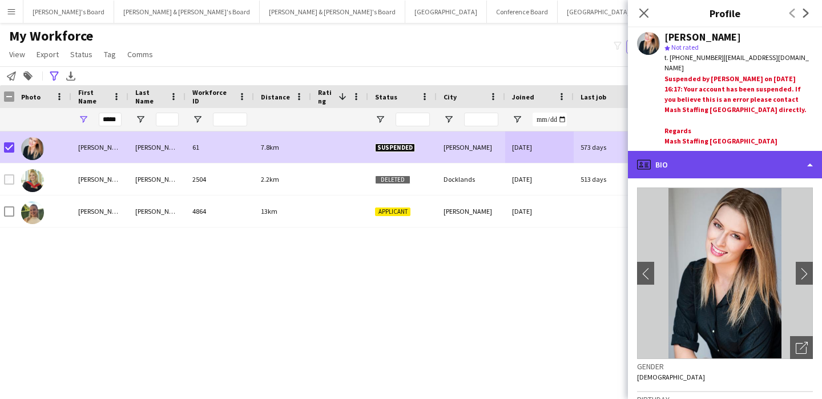
click at [731, 152] on div "profile Bio" at bounding box center [725, 164] width 194 height 27
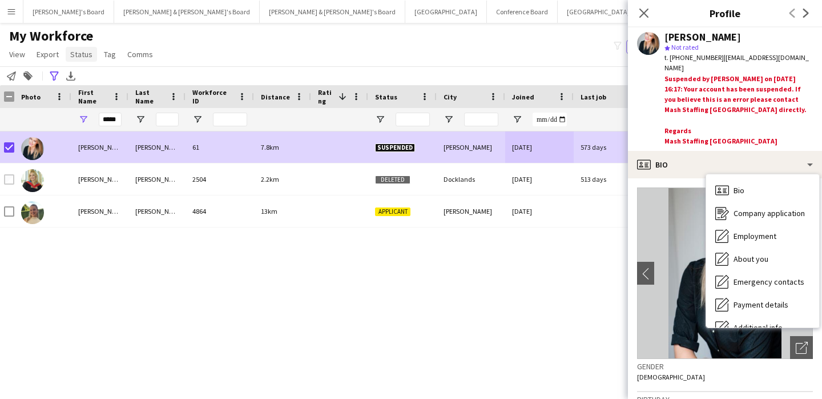
click at [86, 54] on span "Status" at bounding box center [81, 54] width 22 height 10
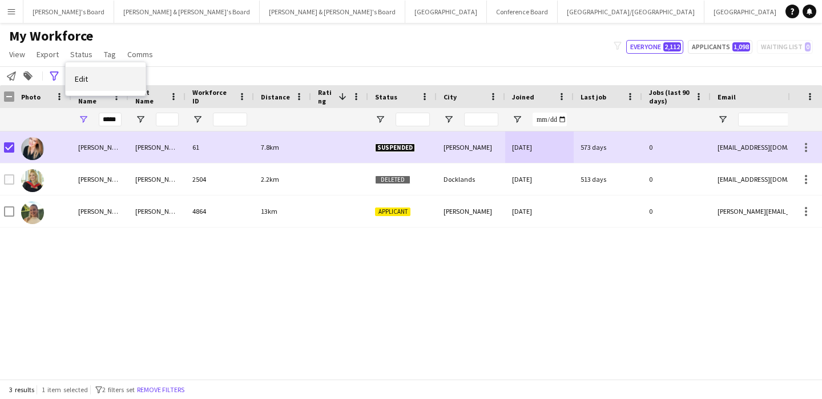
click at [81, 79] on span "Edit" at bounding box center [81, 79] width 13 height 10
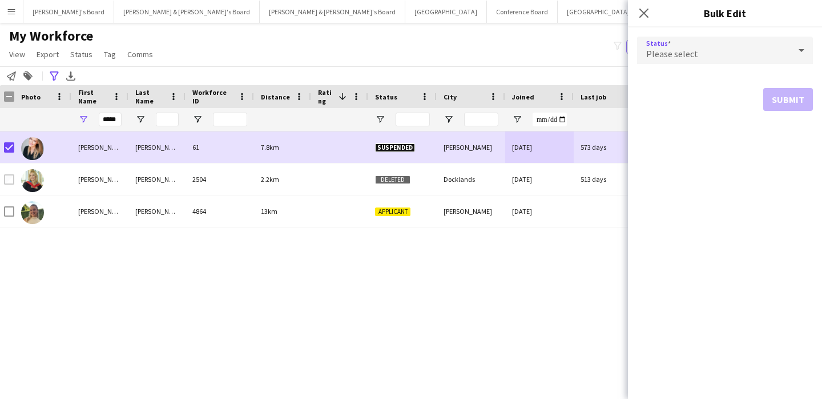
click at [675, 54] on span "Please select" at bounding box center [672, 53] width 52 height 11
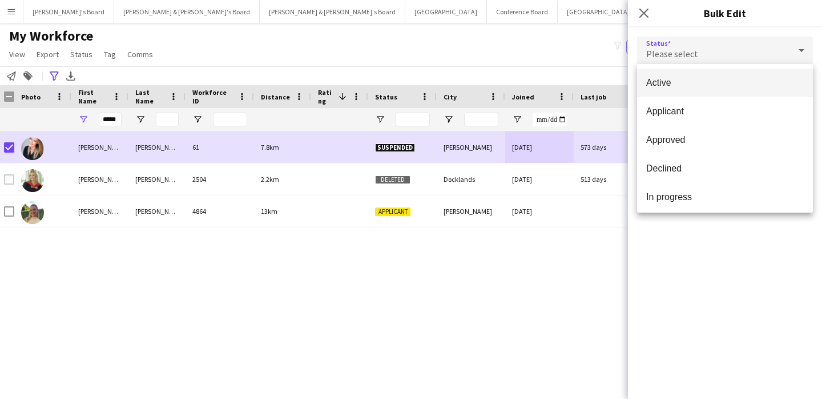
click at [682, 78] on span "Active" at bounding box center [725, 82] width 158 height 11
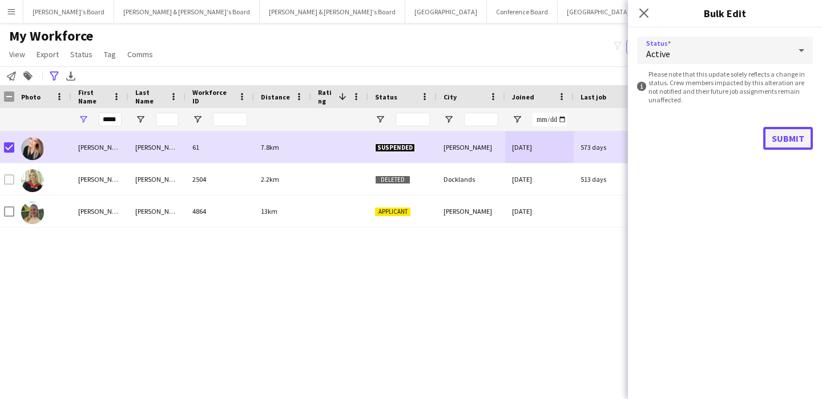
click at [791, 131] on button "Submit" at bounding box center [788, 138] width 50 height 23
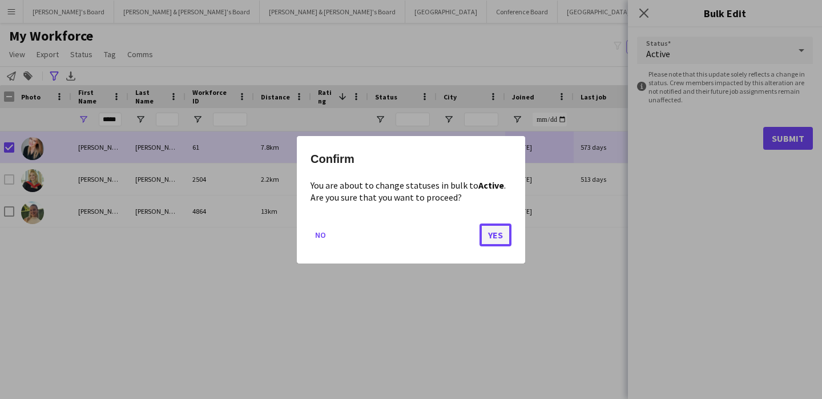
click at [498, 235] on button "Yes" at bounding box center [496, 234] width 32 height 23
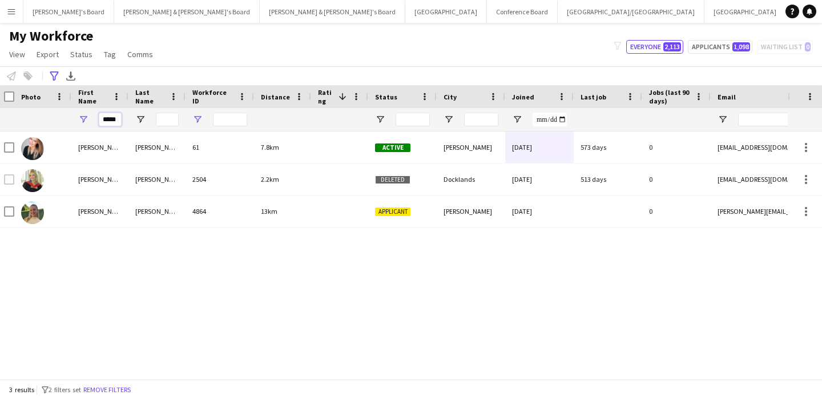
drag, startPoint x: 104, startPoint y: 118, endPoint x: 198, endPoint y: 117, distance: 93.6
click at [198, 117] on div "*****" at bounding box center [636, 119] width 1278 height 23
type input "*"
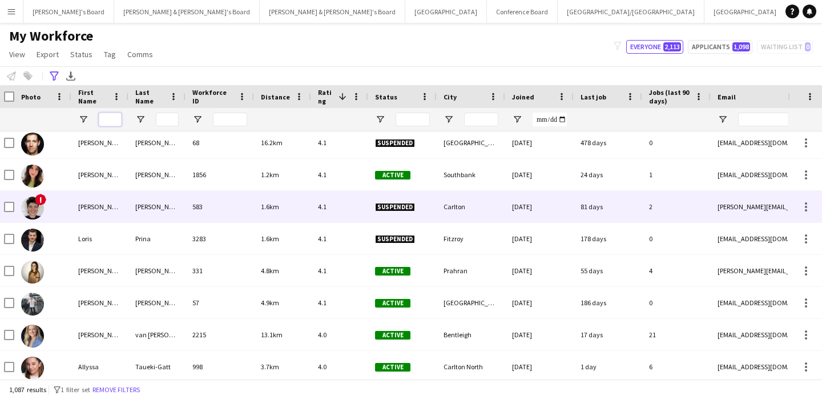
scroll to position [561, 0]
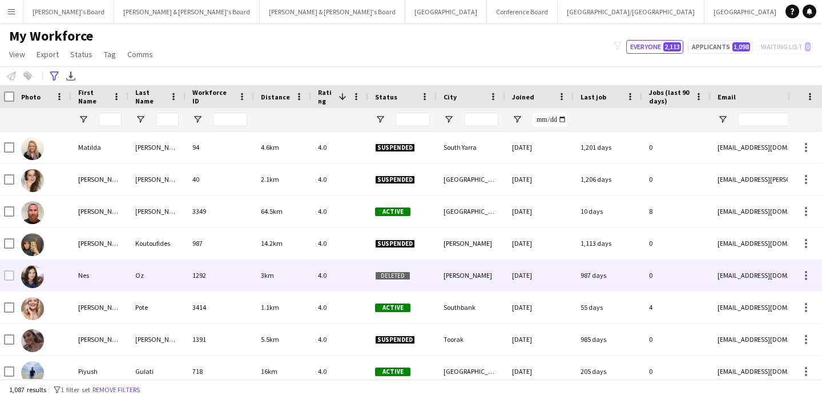
click at [55, 281] on div at bounding box center [42, 274] width 57 height 31
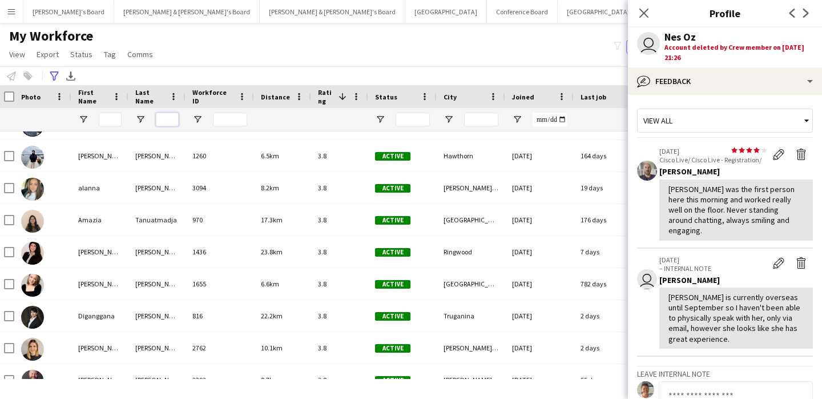
click at [163, 116] on input "Last Name Filter Input" at bounding box center [167, 119] width 23 height 14
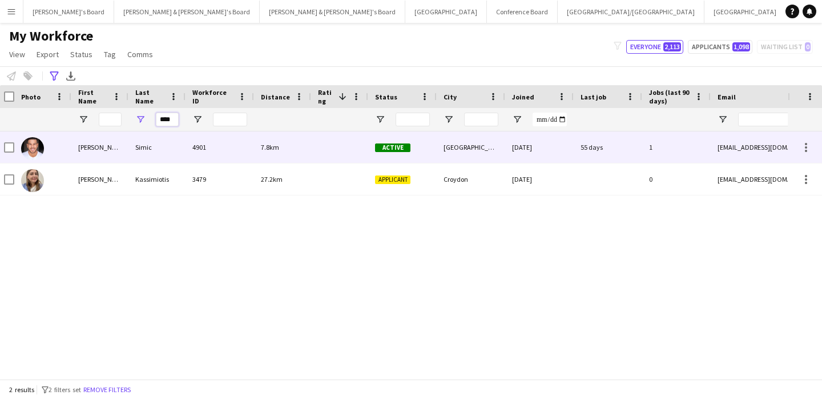
type input "****"
click at [105, 147] on div "[PERSON_NAME]" at bounding box center [99, 146] width 57 height 31
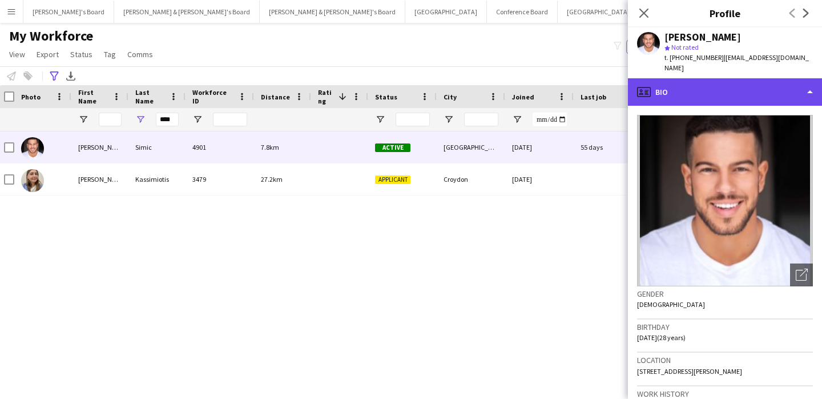
click at [750, 84] on div "profile Bio" at bounding box center [725, 91] width 194 height 27
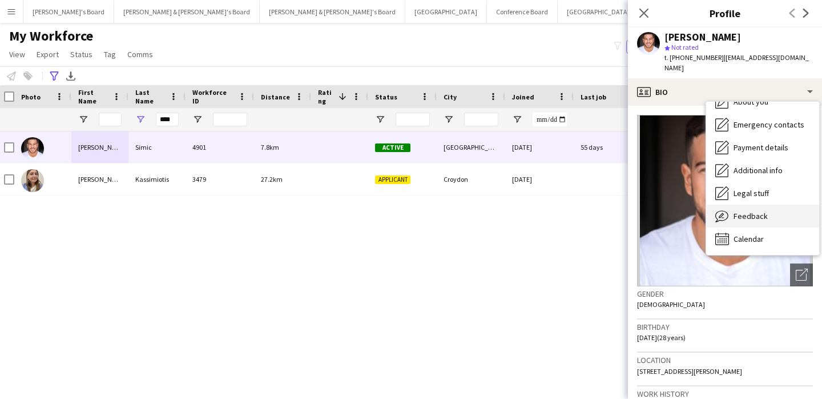
click at [768, 211] on div "Feedback Feedback" at bounding box center [762, 215] width 113 height 23
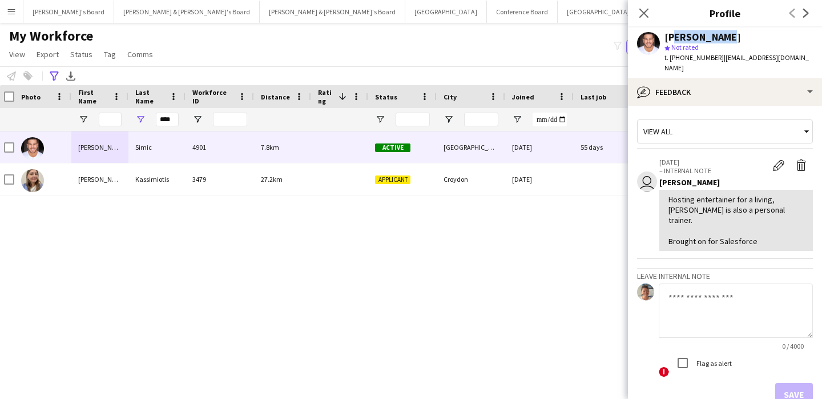
drag, startPoint x: 726, startPoint y: 37, endPoint x: 669, endPoint y: 37, distance: 56.5
click at [669, 37] on div "[PERSON_NAME]" at bounding box center [739, 37] width 148 height 10
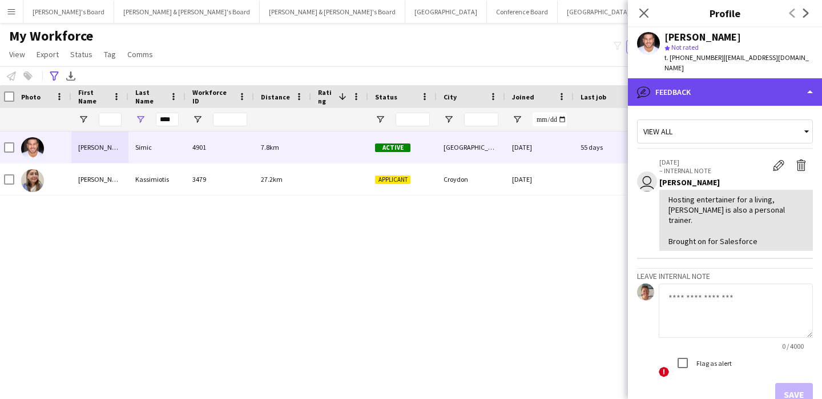
click at [682, 83] on div "bubble-pencil Feedback" at bounding box center [725, 91] width 194 height 27
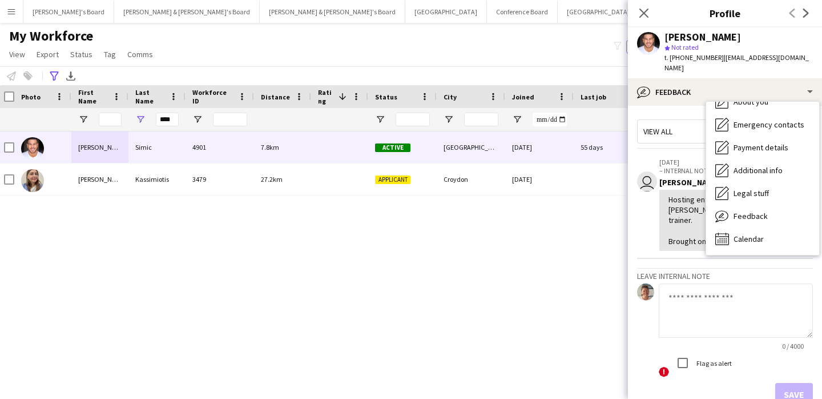
click at [681, 234] on app-crew-profile-feedback-item "user [DATE] – INTERNAL NOTE Edit internal note Delete internal note [PERSON_NAM…" at bounding box center [725, 205] width 176 height 108
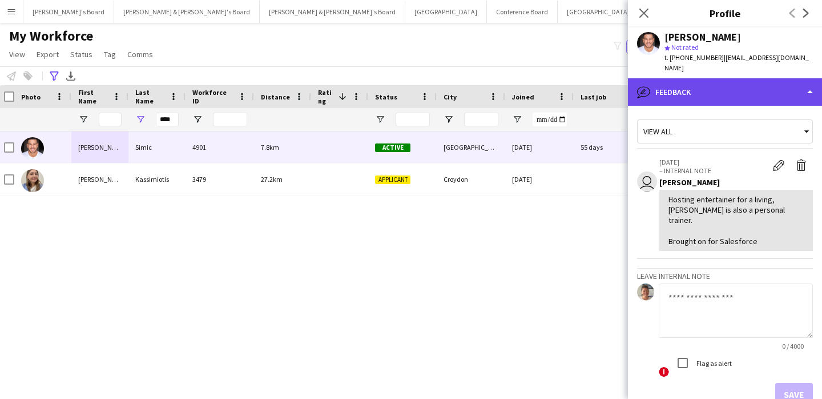
click at [751, 78] on div "bubble-pencil Feedback" at bounding box center [725, 91] width 194 height 27
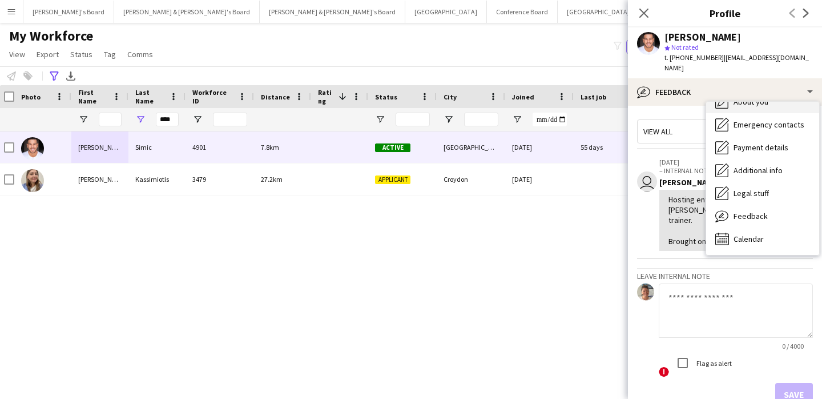
click at [768, 95] on div "About you About you" at bounding box center [762, 101] width 113 height 23
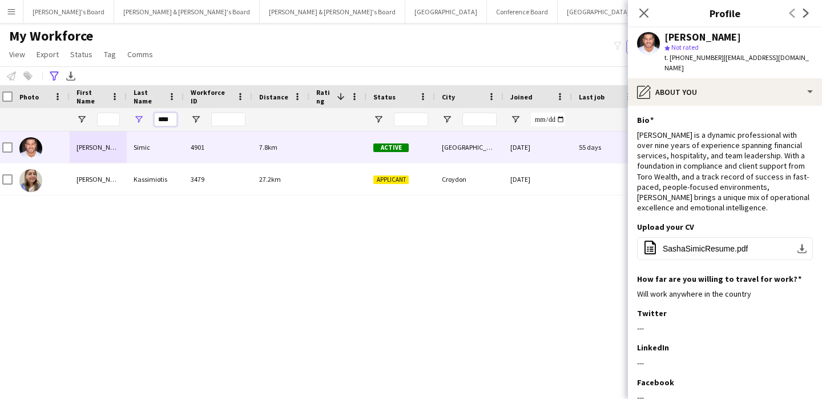
click at [167, 119] on input "****" at bounding box center [165, 119] width 23 height 14
drag, startPoint x: 175, startPoint y: 118, endPoint x: 0, endPoint y: 49, distance: 188.4
click at [0, 49] on main "My Workforce View Views Default view New view Update view Delete view Edit name…" at bounding box center [411, 203] width 822 height 360
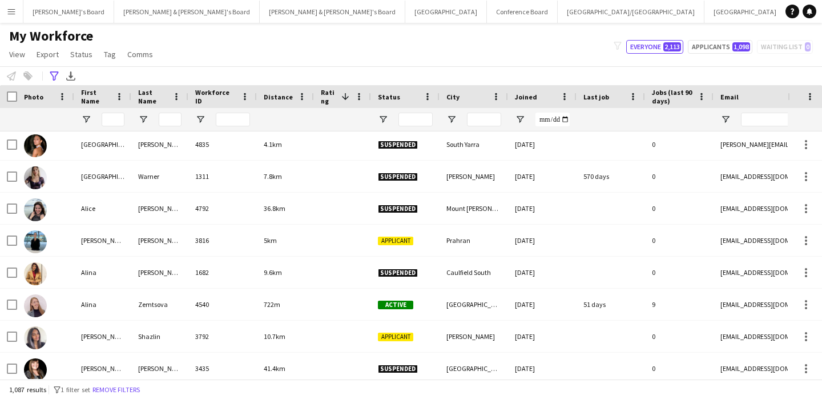
click at [131, 33] on h1 "My Workforce" at bounding box center [82, 35] width 164 height 17
click at [50, 76] on icon "Advanced filters" at bounding box center [54, 75] width 9 height 9
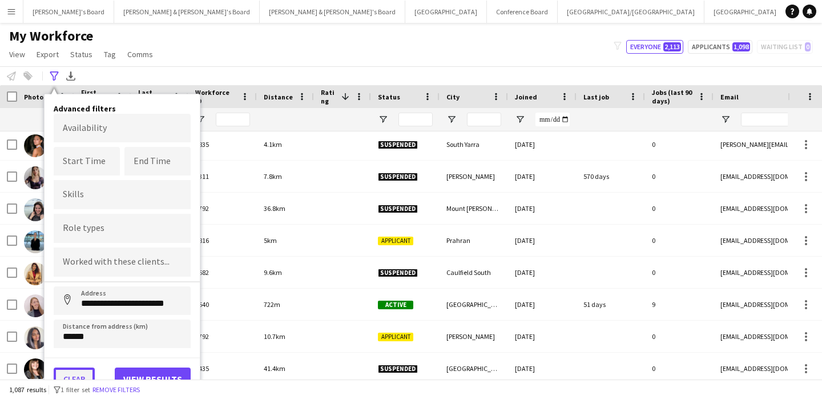
click at [82, 376] on button "Clear" at bounding box center [74, 378] width 41 height 23
